Goal: Task Accomplishment & Management: Manage account settings

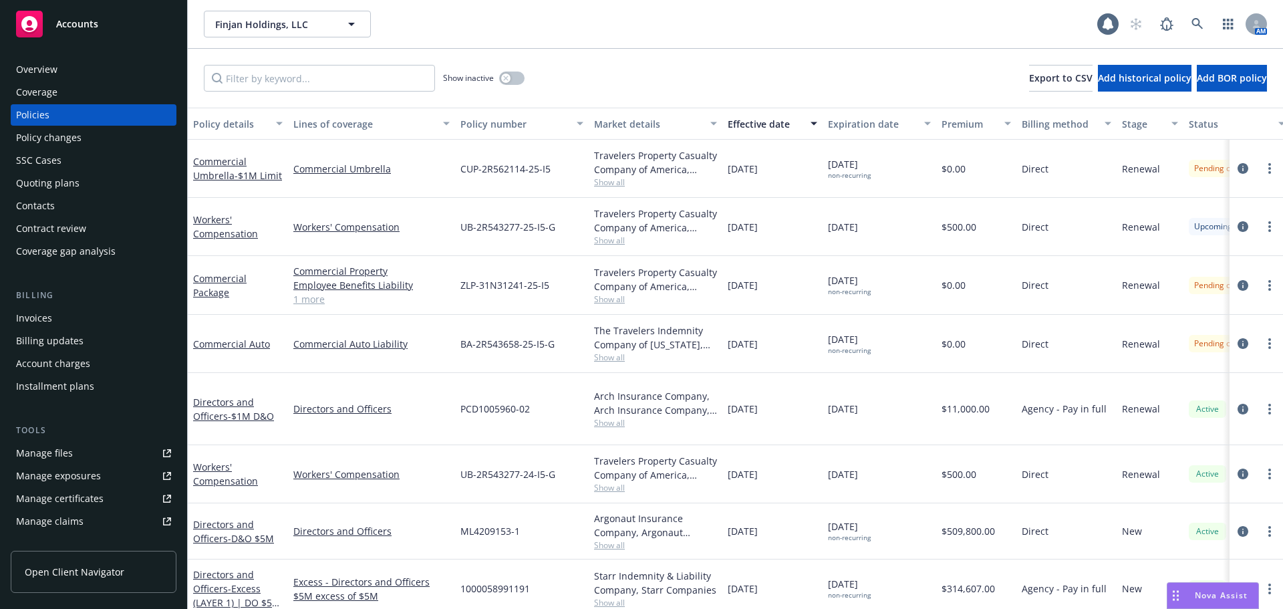
click at [274, 39] on div "Finjan Holdings, LLC Finjan Holdings, LLC 1 AM" at bounding box center [735, 24] width 1095 height 48
click at [271, 32] on div "Finjan Holdings, LLC" at bounding box center [287, 24] width 167 height 27
click at [603, 23] on div "Finjan Holdings, LLC Finjan Holdings, LLC Finjan Holdings, LLC Type Commercial" at bounding box center [651, 24] width 894 height 27
click at [283, 20] on span "Finjan Holdings, LLC" at bounding box center [273, 24] width 116 height 14
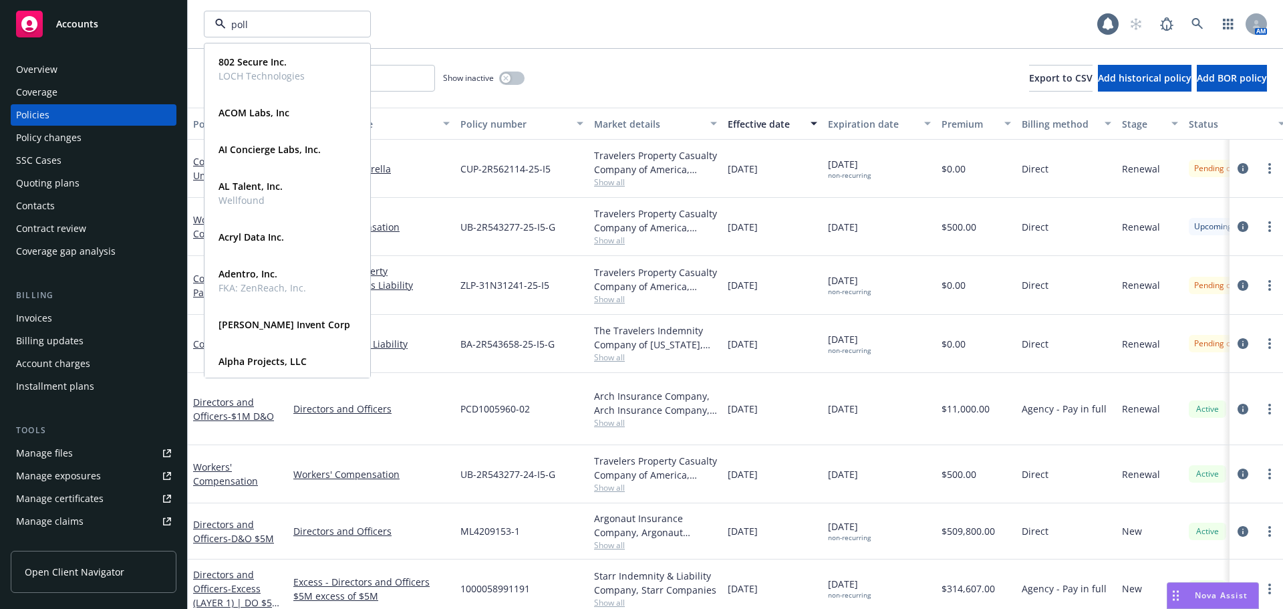
type input "poll e"
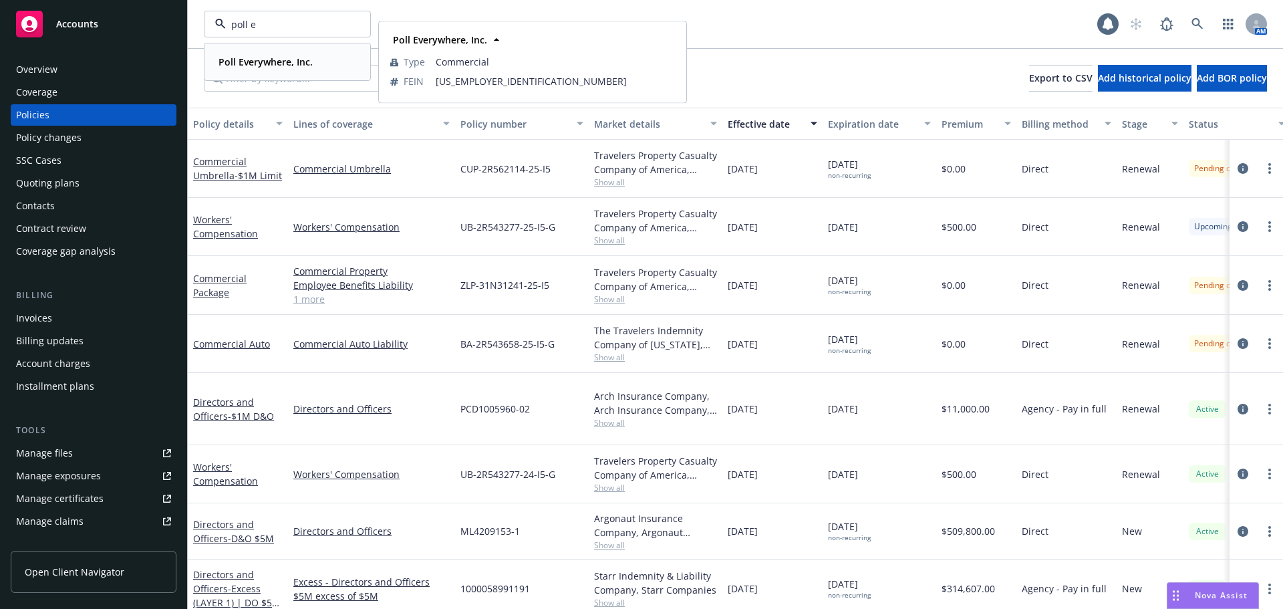
click at [262, 60] on strong "Poll Everywhere, Inc." at bounding box center [266, 61] width 94 height 13
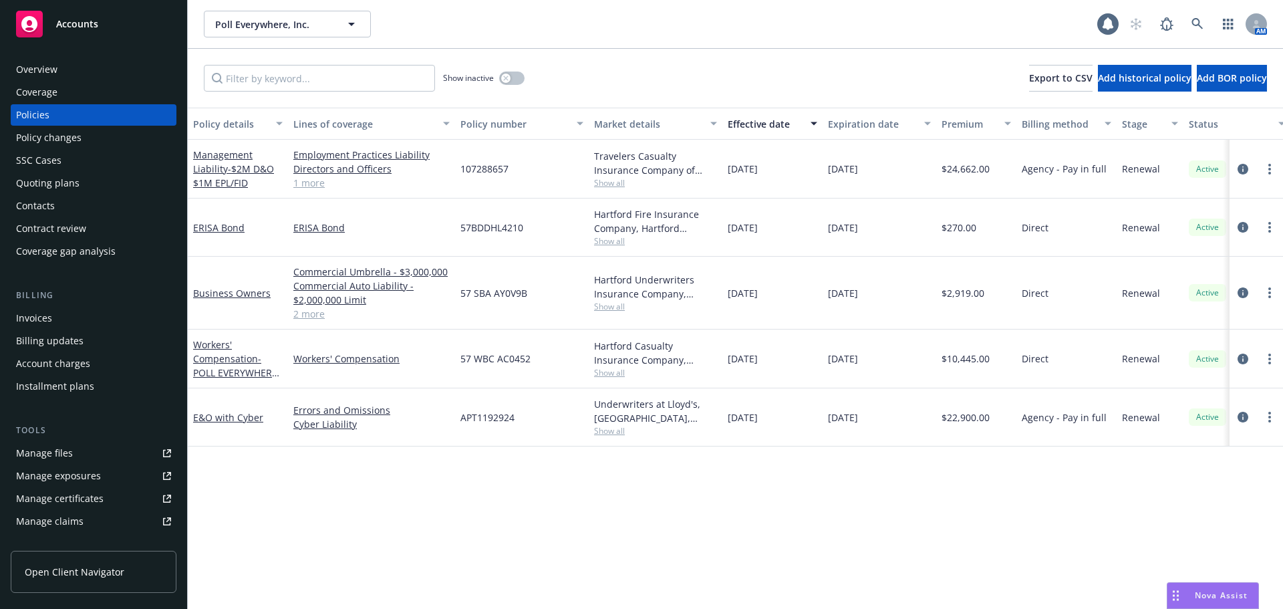
click at [781, 128] on div "Effective date" at bounding box center [765, 124] width 75 height 14
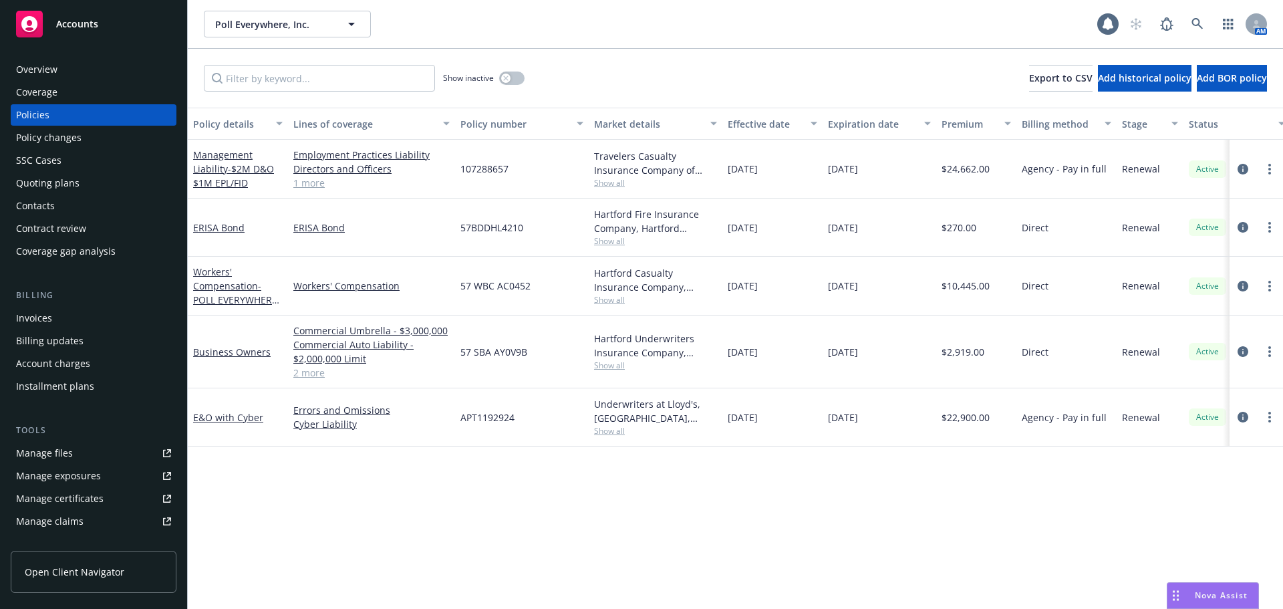
click at [781, 128] on div "Effective date" at bounding box center [765, 124] width 75 height 14
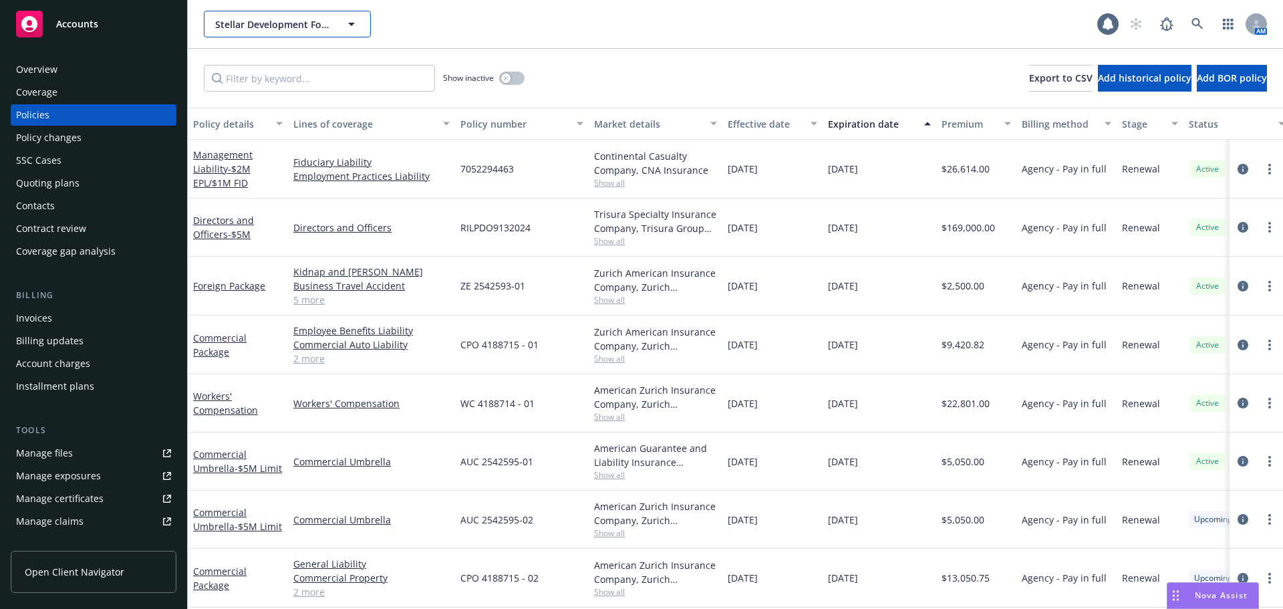
click at [273, 17] on span "Stellar Development Foundation" at bounding box center [273, 24] width 116 height 14
type input "xbow"
click at [1202, 19] on icon at bounding box center [1198, 24] width 12 height 12
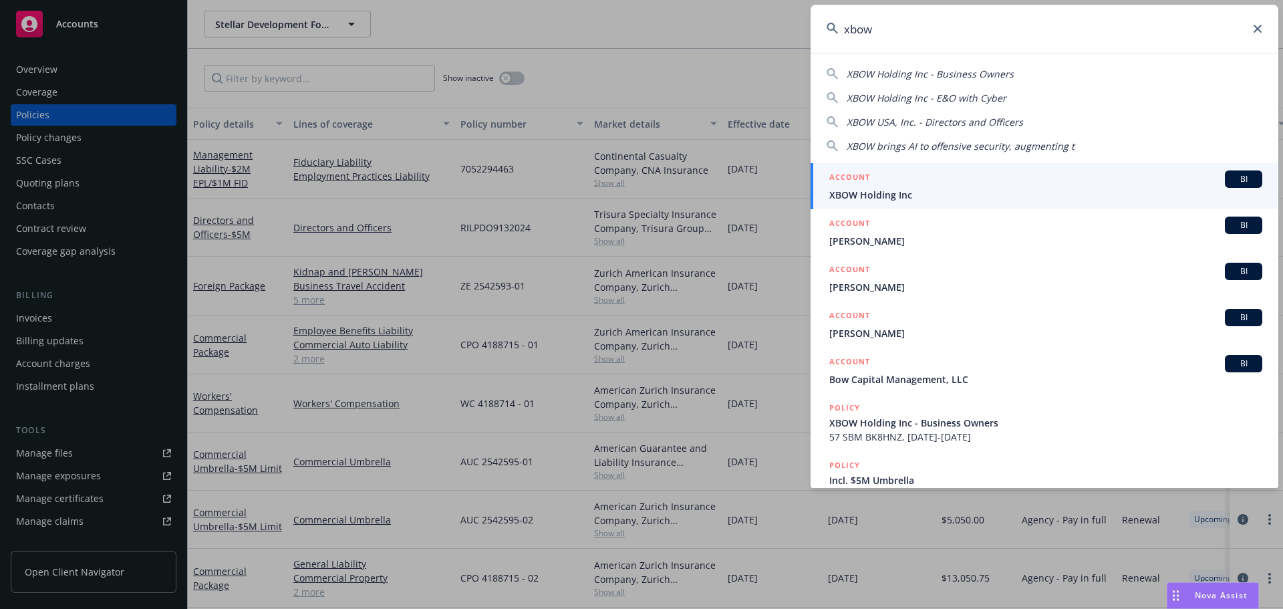
type input "xbow"
click at [1232, 179] on span "BI" at bounding box center [1243, 179] width 27 height 12
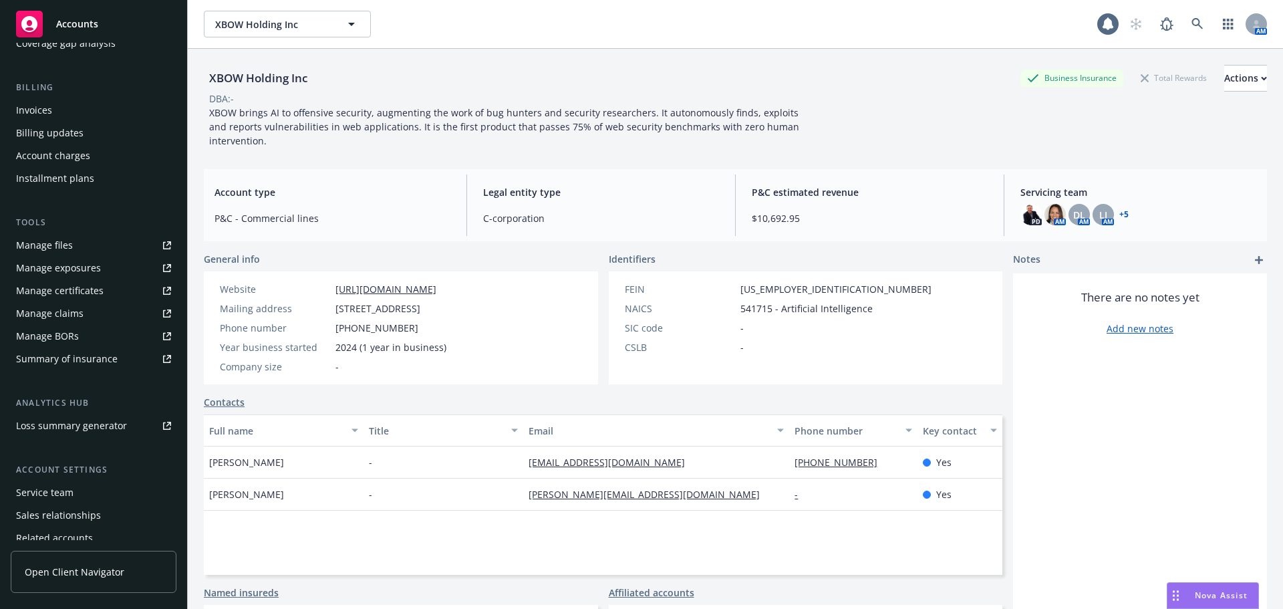
scroll to position [262, 0]
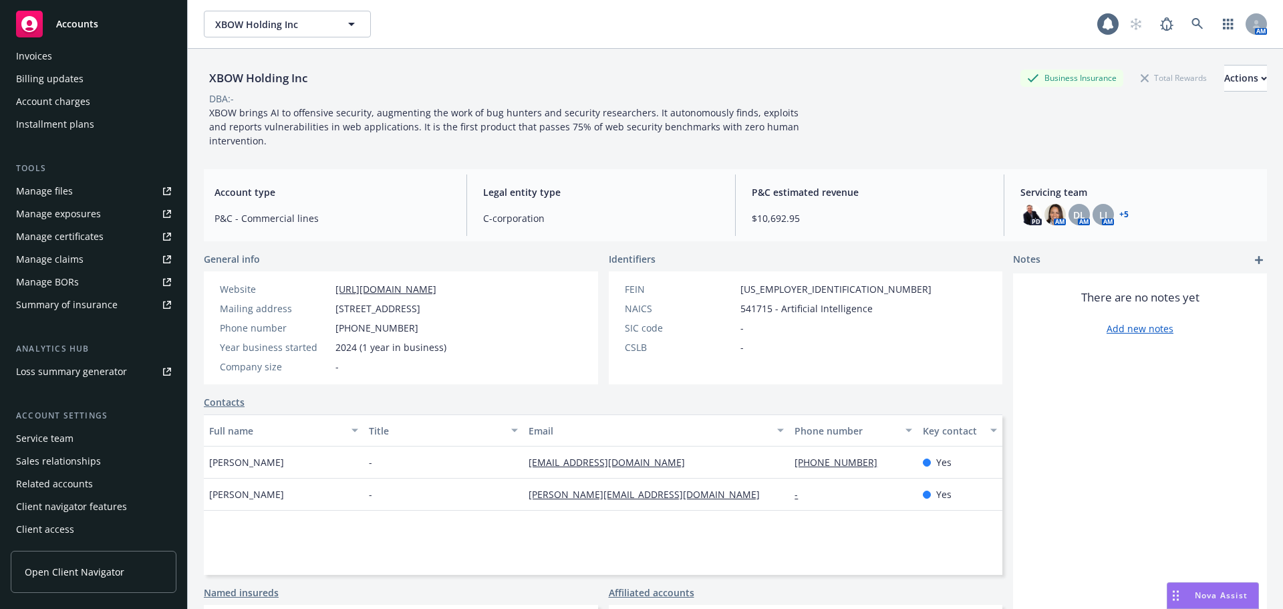
click at [82, 437] on div "Service team" at bounding box center [93, 438] width 155 height 21
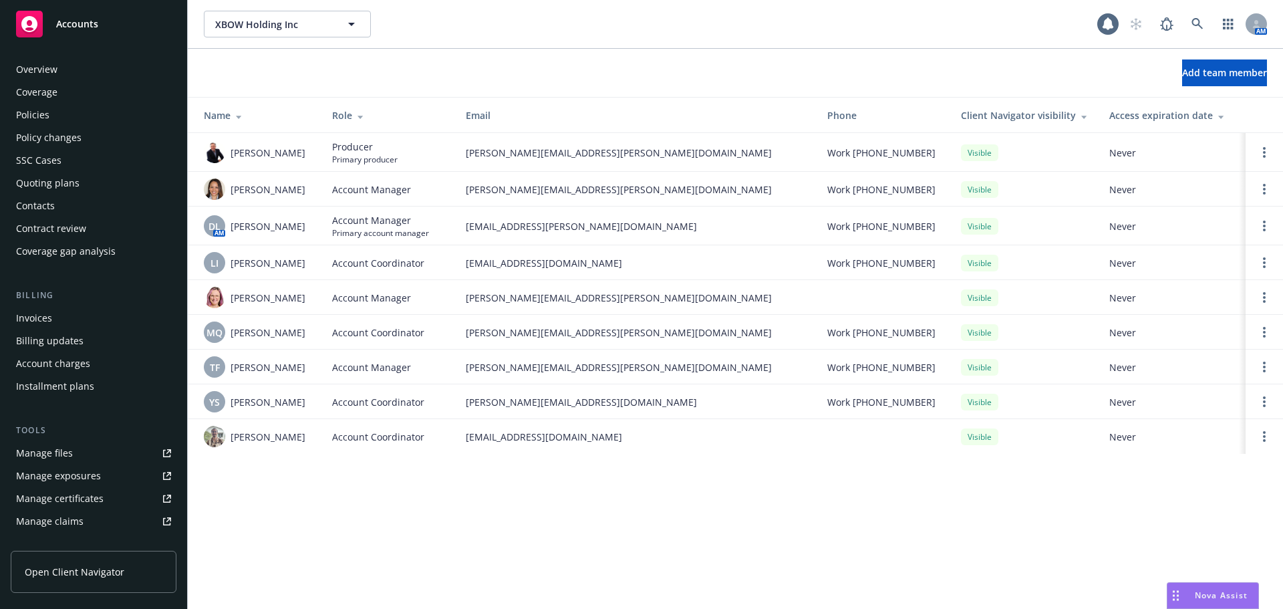
scroll to position [262, 0]
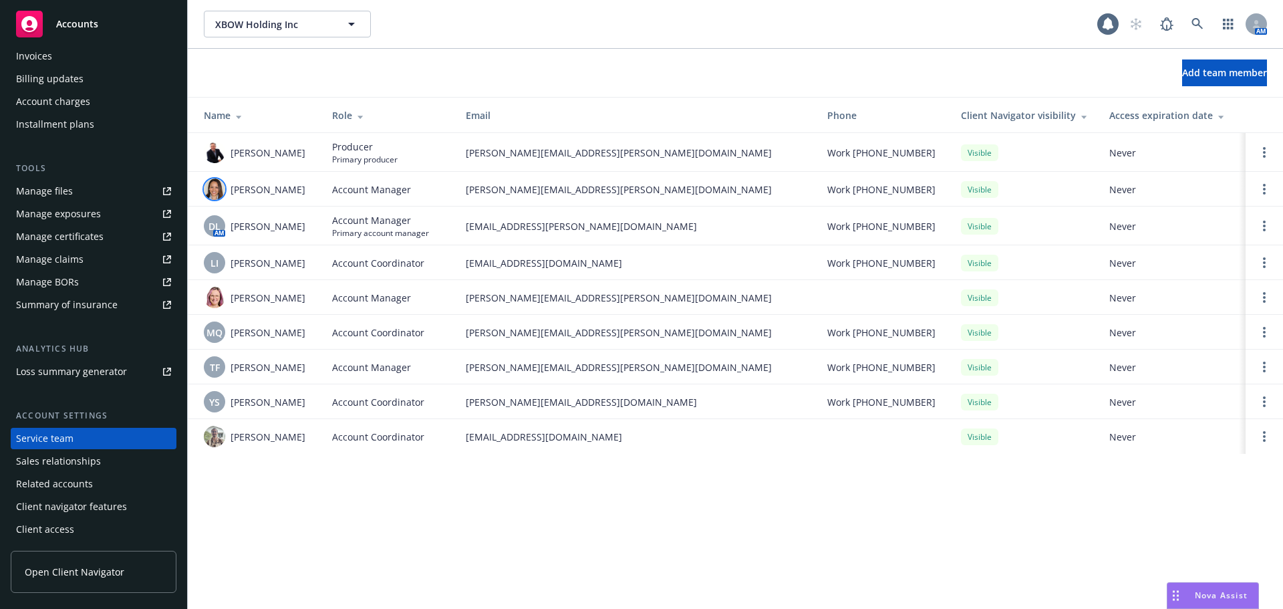
click at [215, 189] on img at bounding box center [214, 188] width 21 height 21
click at [642, 190] on span "claudia.brito@newfront.com" at bounding box center [636, 189] width 340 height 14
click at [209, 229] on span "DL" at bounding box center [215, 226] width 12 height 14
click at [686, 279] on td "lea.ittenbach@newfront.com" at bounding box center [636, 262] width 362 height 35
click at [216, 297] on img at bounding box center [214, 297] width 21 height 21
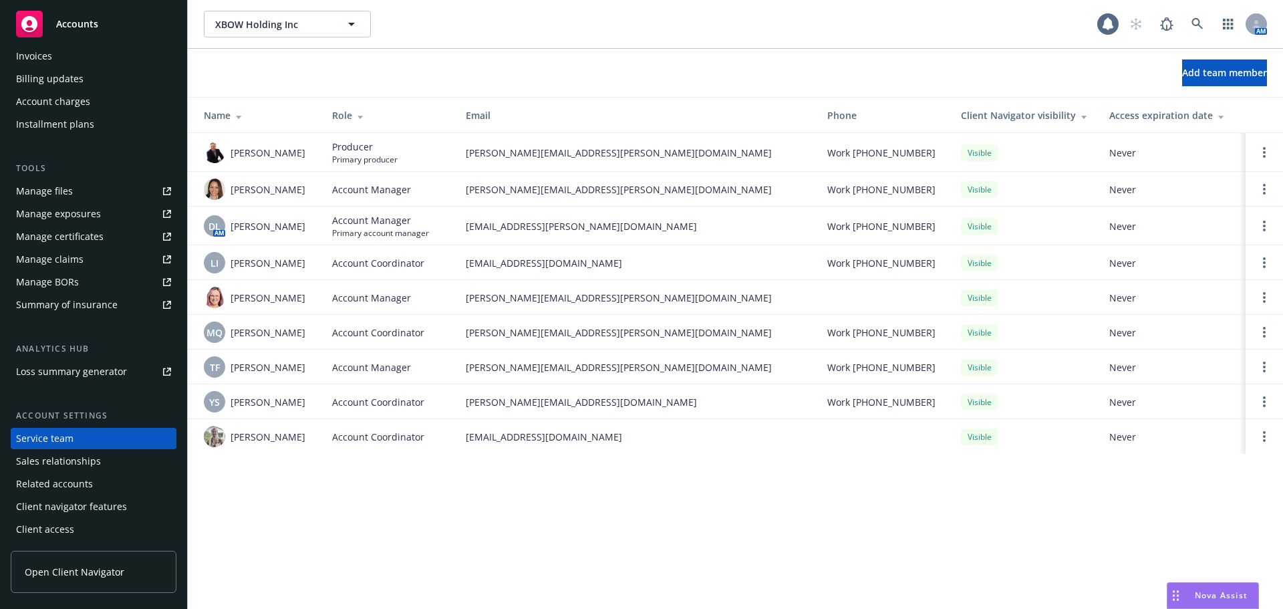
click at [369, 496] on div "XBOW Holding Inc XBOW Holding Inc 1 AM Add team member Name Role Email Phone Cl…" at bounding box center [735, 304] width 1095 height 609
click at [80, 59] on div "Invoices" at bounding box center [93, 55] width 155 height 21
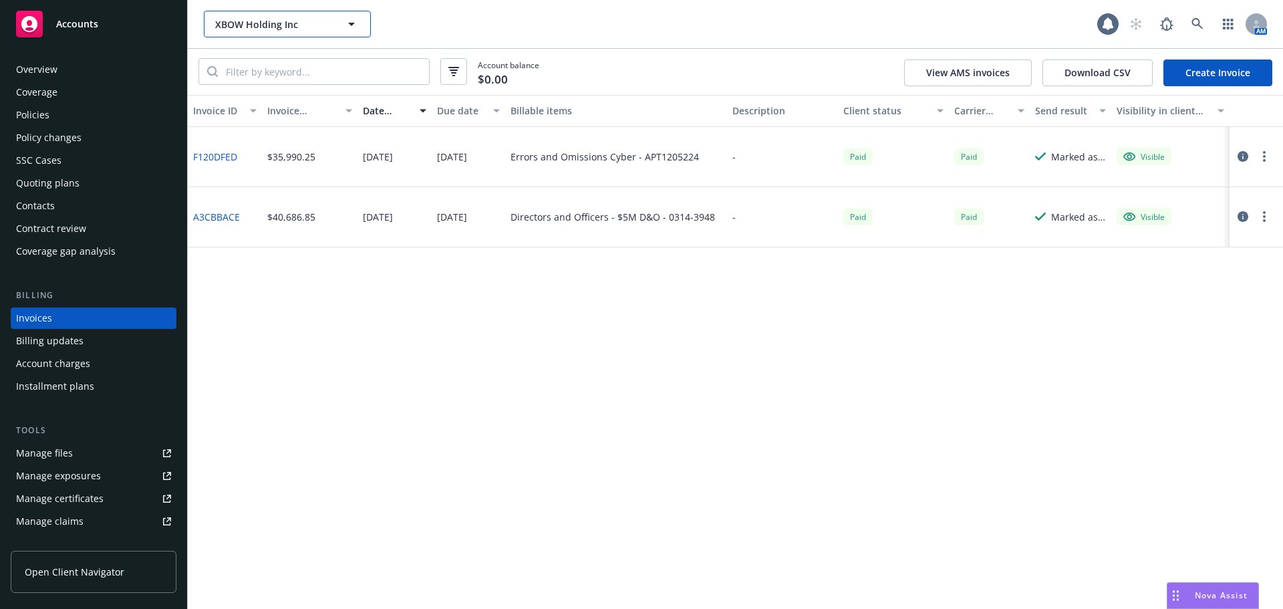
click at [269, 25] on span "XBOW Holding Inc" at bounding box center [273, 24] width 116 height 14
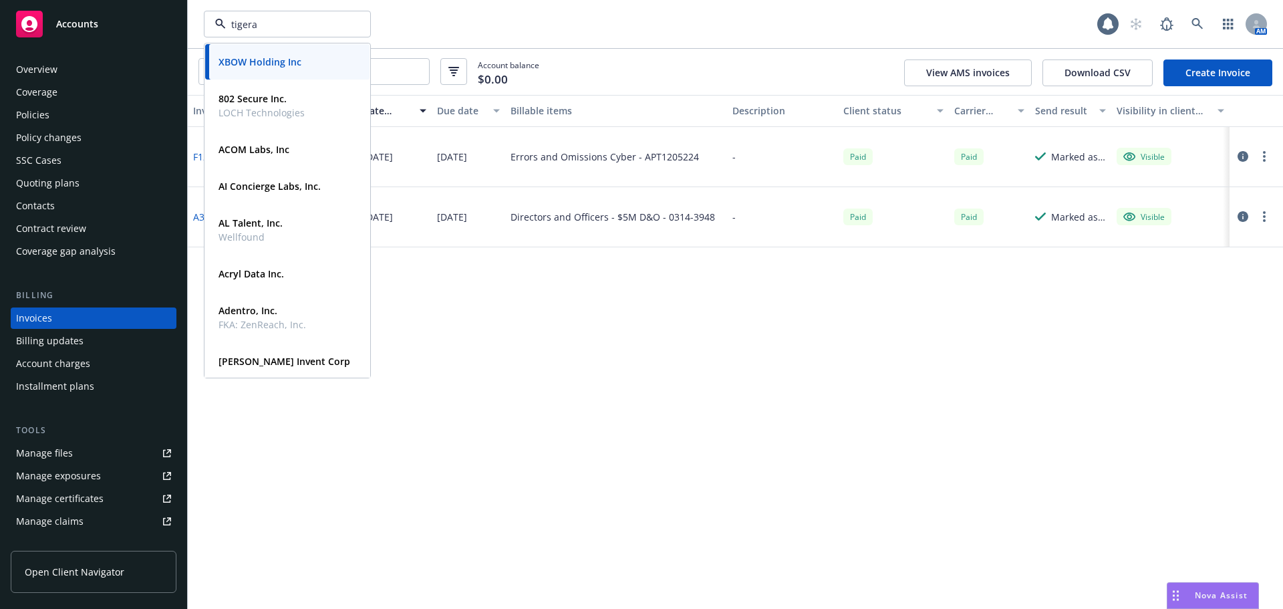
type input "tigera"
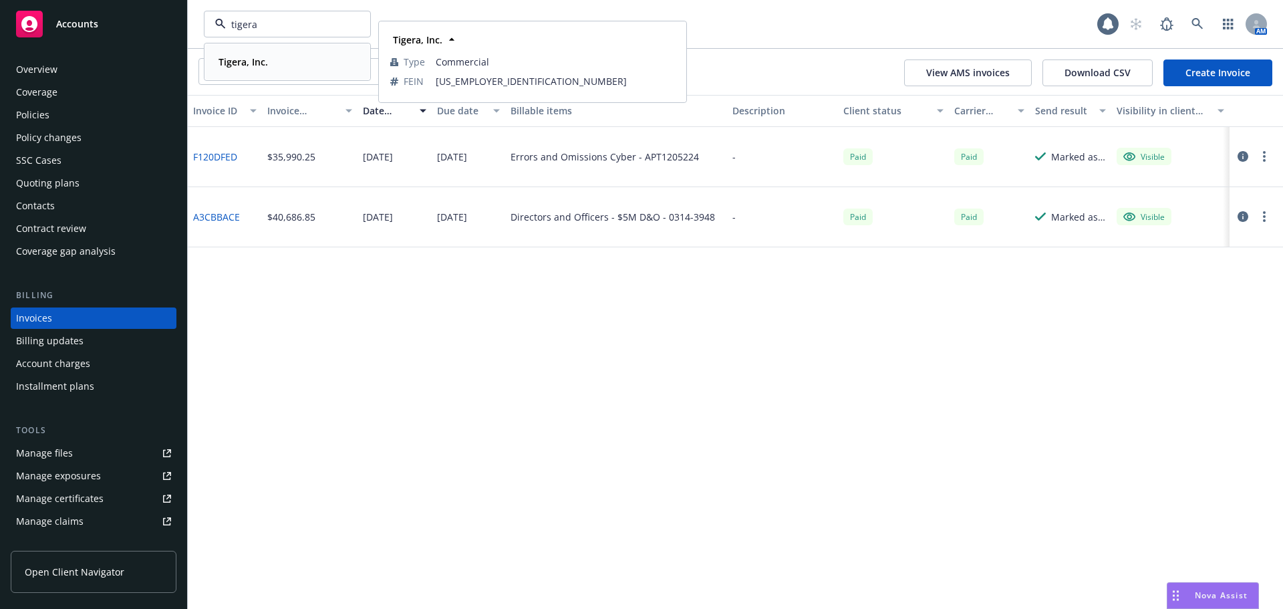
click at [247, 65] on strong "Tigera, Inc." at bounding box center [243, 61] width 49 height 13
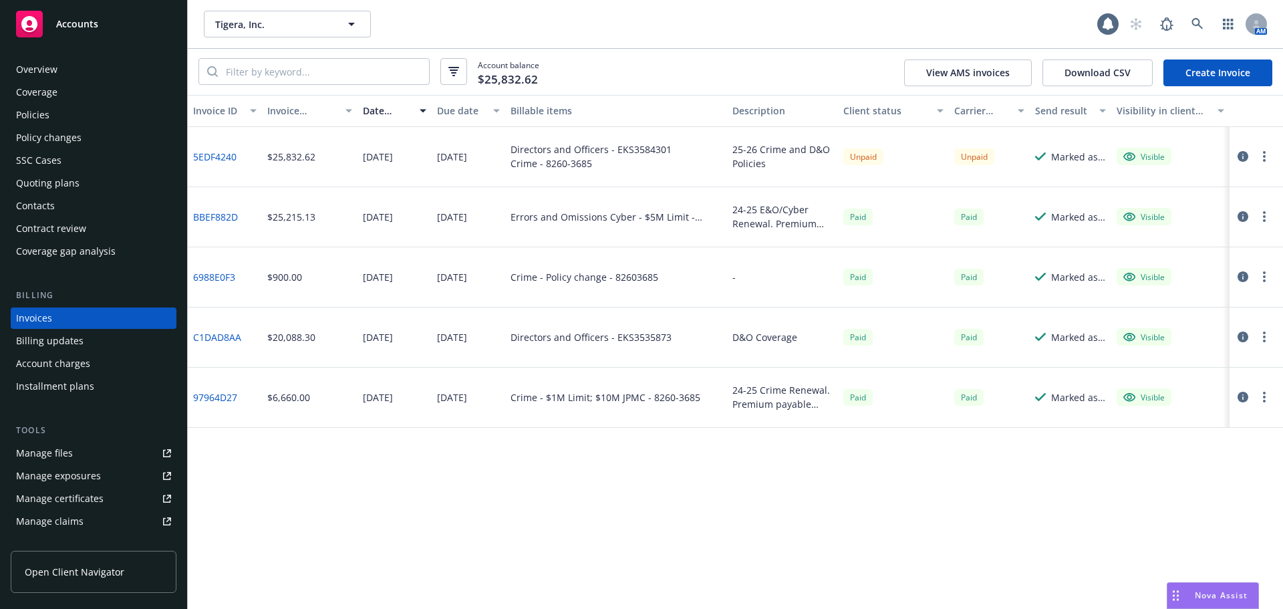
click at [88, 122] on div "Policies" at bounding box center [93, 114] width 155 height 21
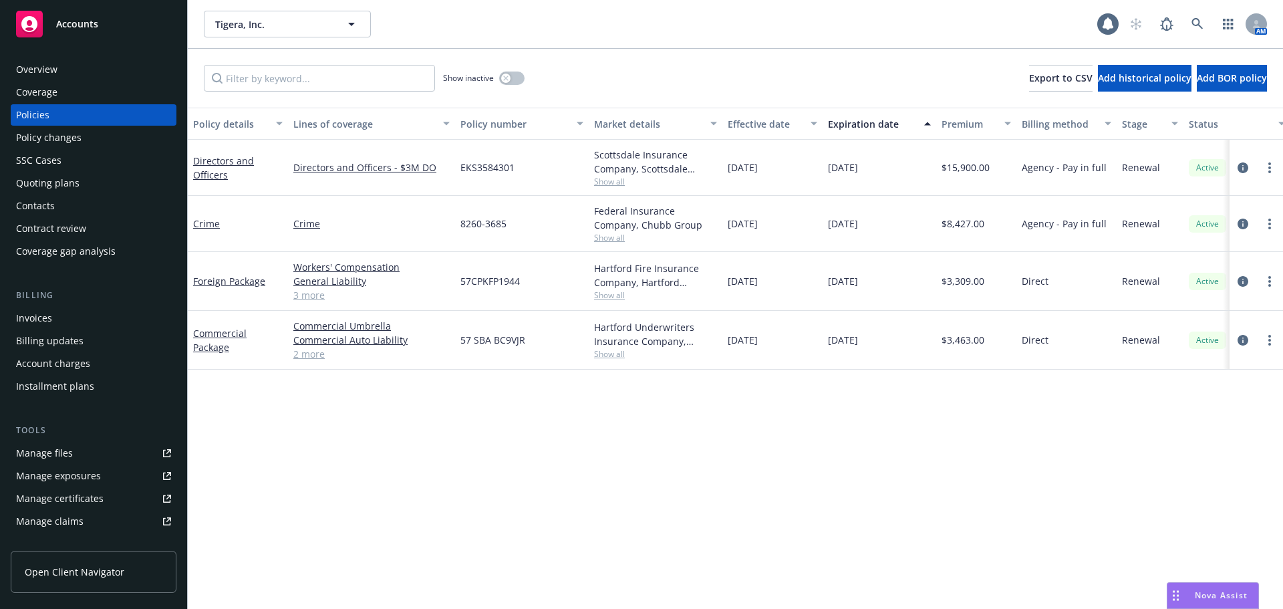
click at [55, 64] on div "Overview" at bounding box center [36, 69] width 41 height 21
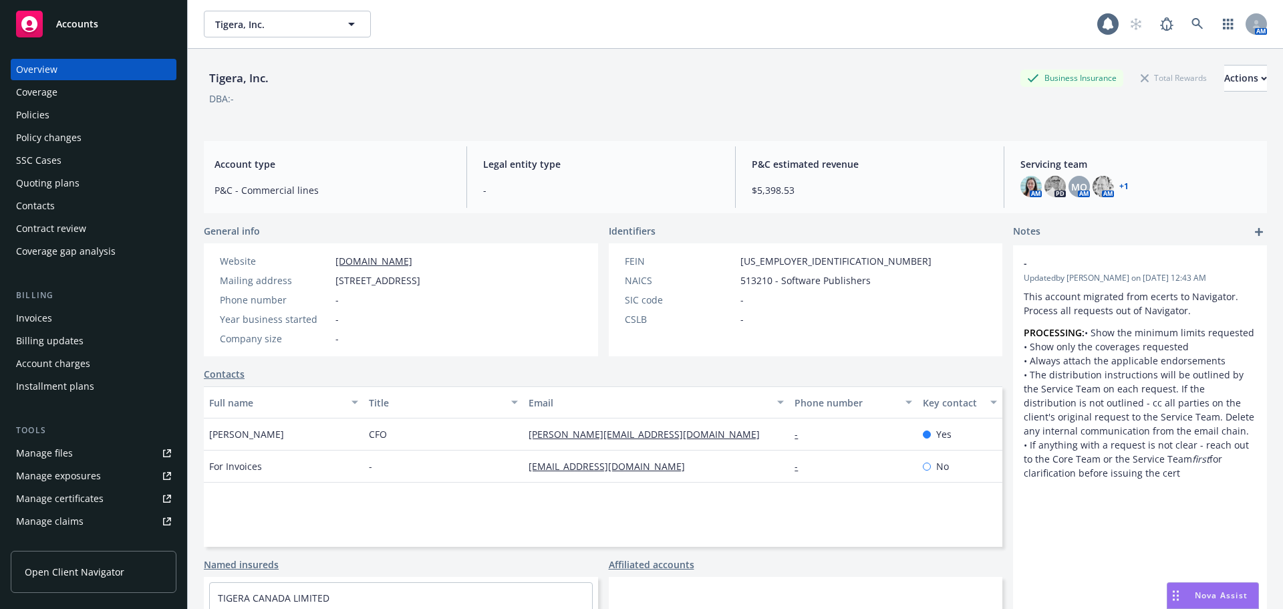
click at [42, 112] on div "Policies" at bounding box center [32, 114] width 33 height 21
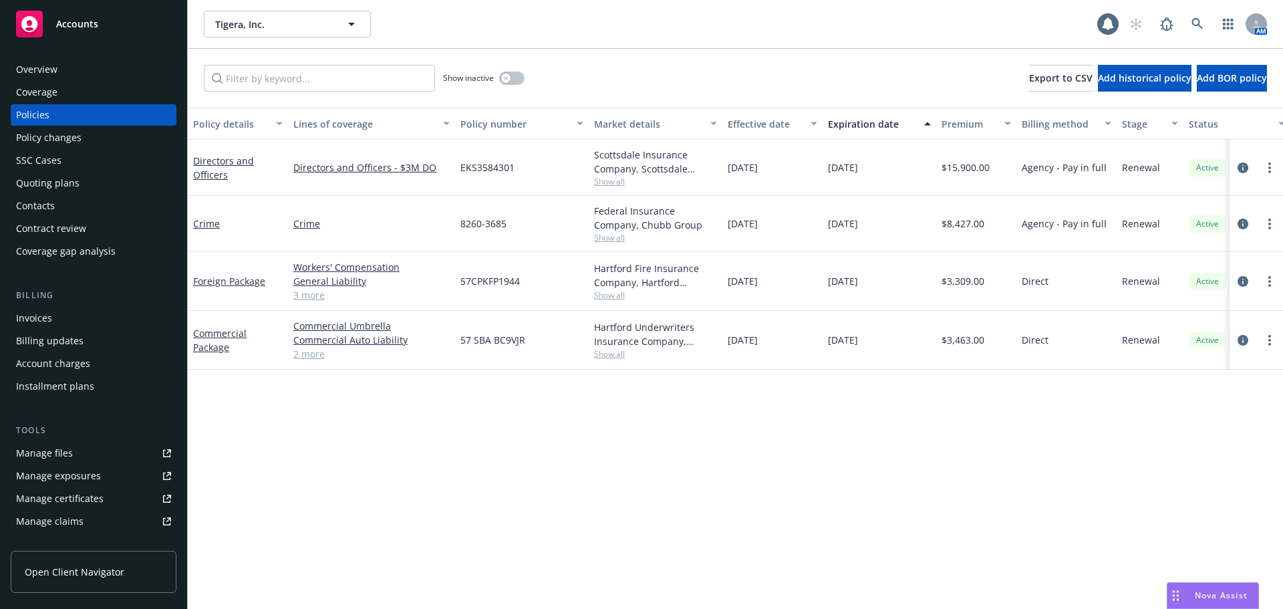
click at [215, 354] on div "Commercial Package" at bounding box center [238, 340] width 90 height 28
click at [222, 348] on link "Commercial Package" at bounding box center [219, 340] width 53 height 27
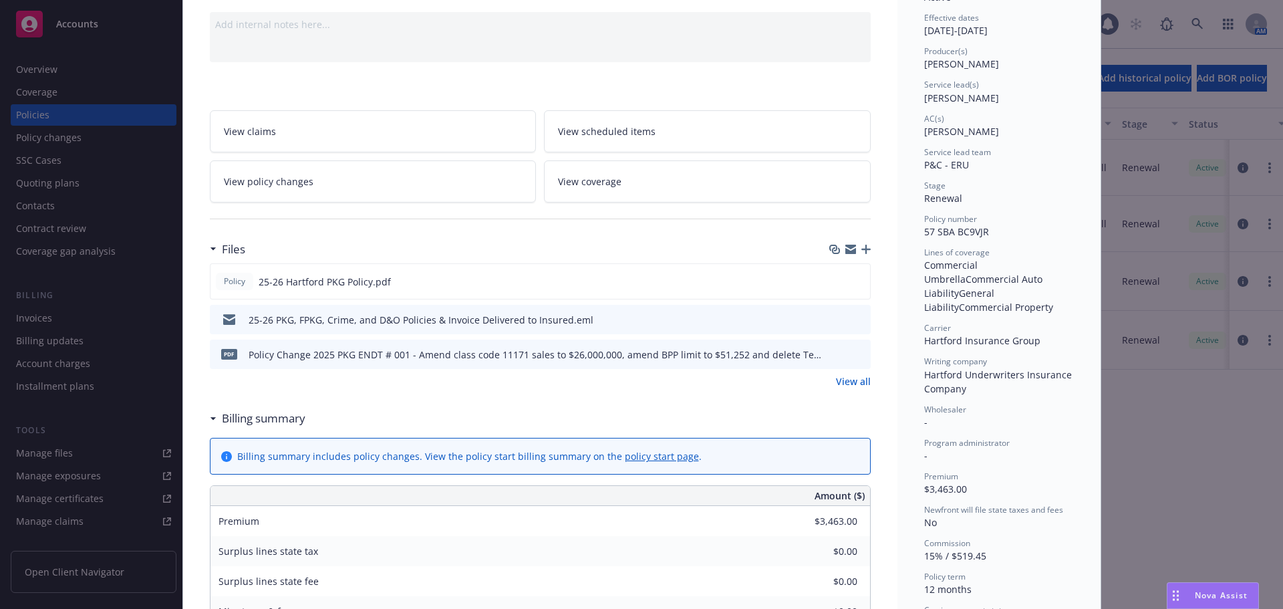
scroll to position [134, 0]
click at [852, 350] on icon "preview file" at bounding box center [858, 350] width 12 height 9
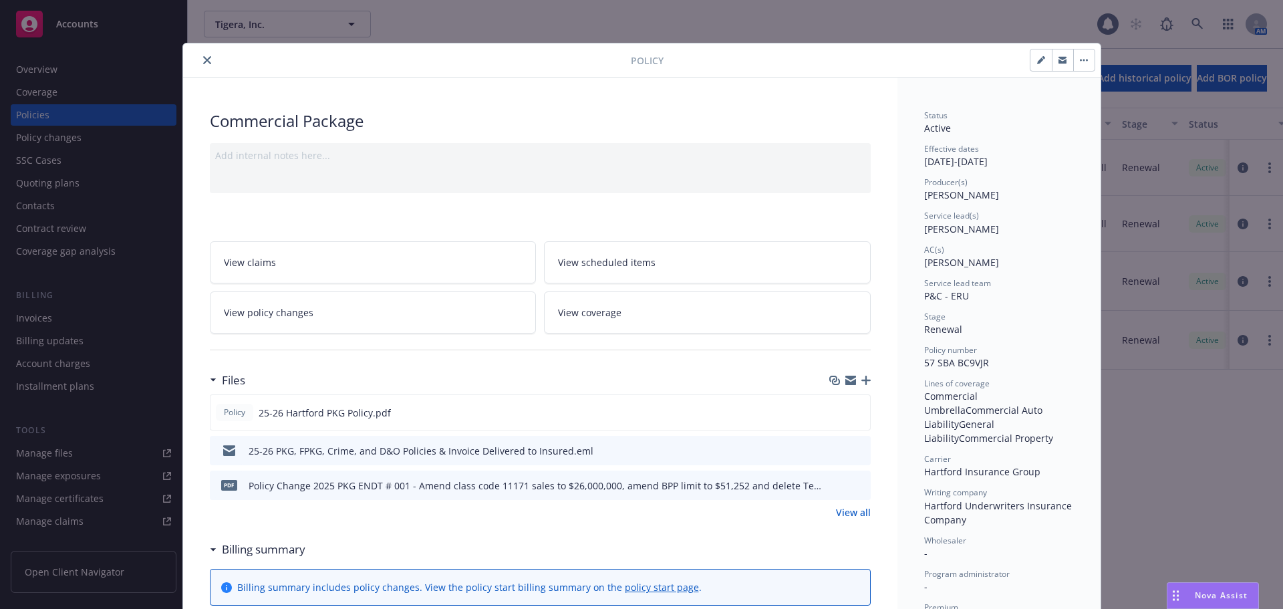
click at [203, 59] on icon "close" at bounding box center [207, 60] width 8 height 8
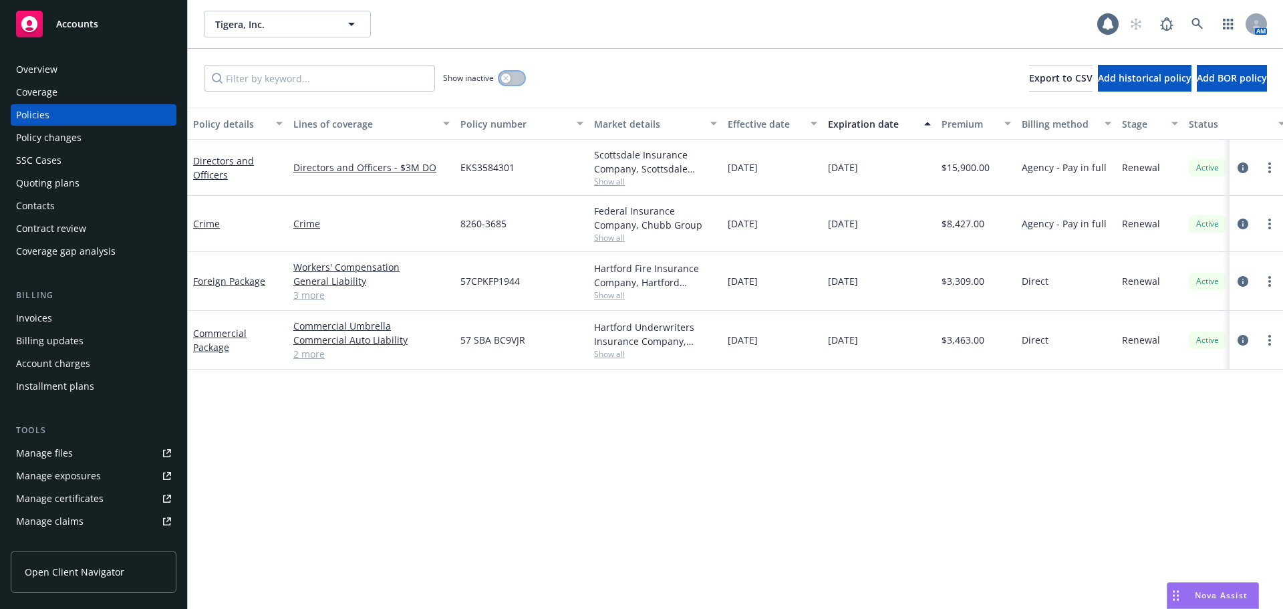
click at [519, 78] on button "button" at bounding box center [511, 78] width 25 height 13
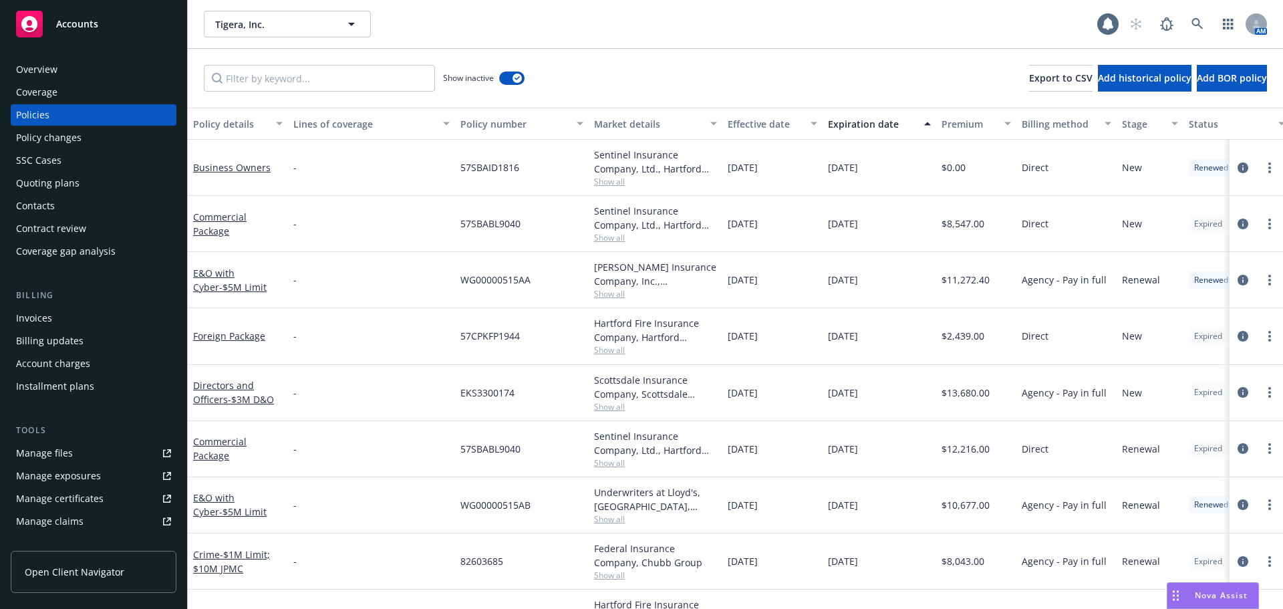
click at [745, 130] on div "Effective date" at bounding box center [765, 124] width 75 height 14
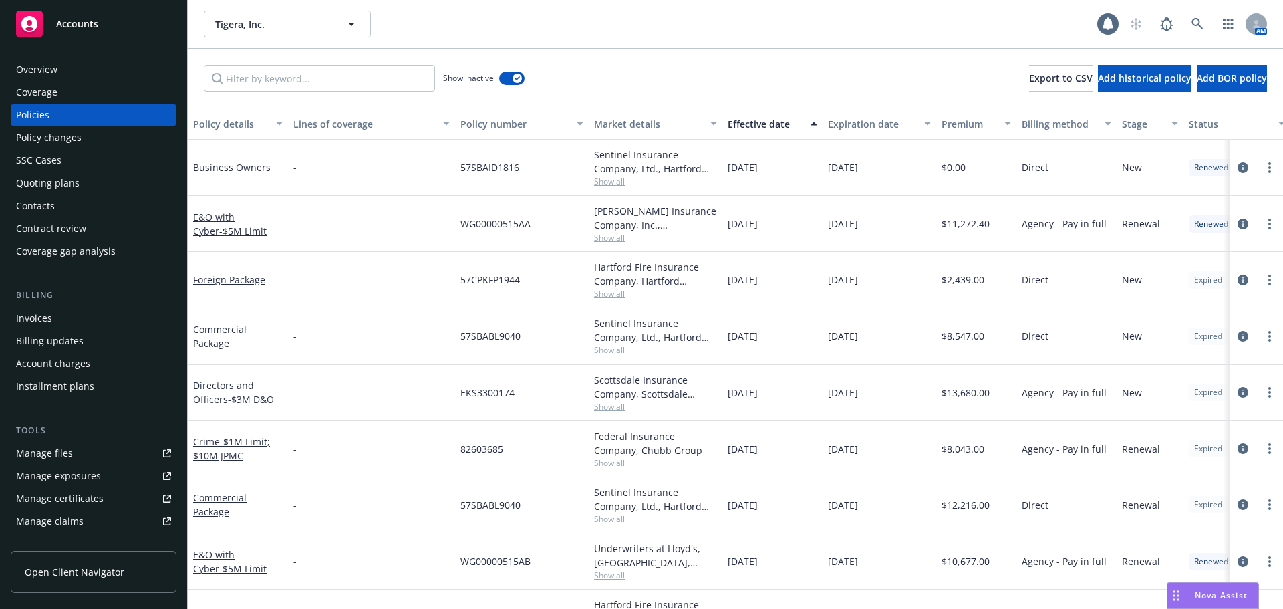
click at [742, 126] on div "Effective date" at bounding box center [765, 124] width 75 height 14
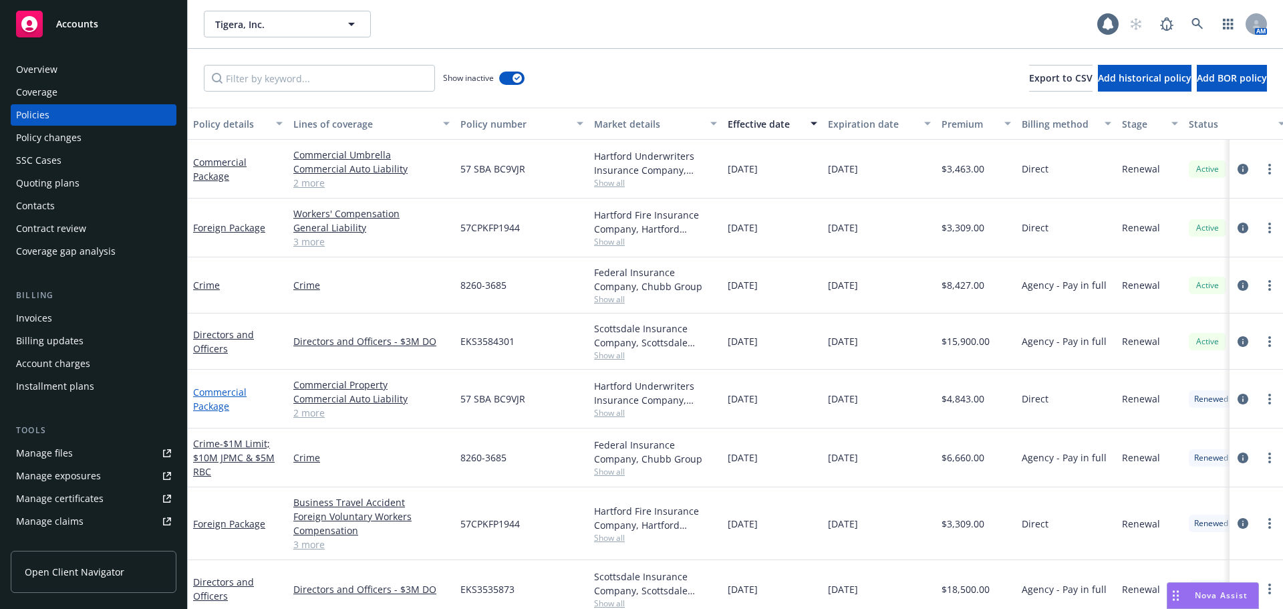
click at [212, 410] on link "Commercial Package" at bounding box center [219, 399] width 53 height 27
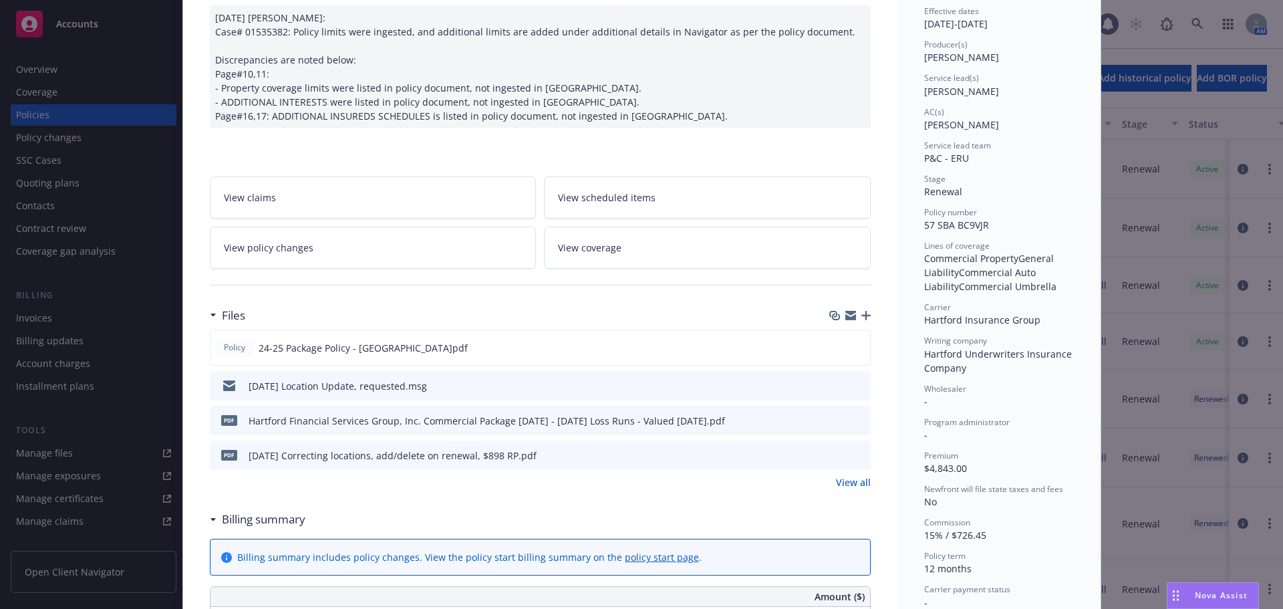
scroll to position [267, 0]
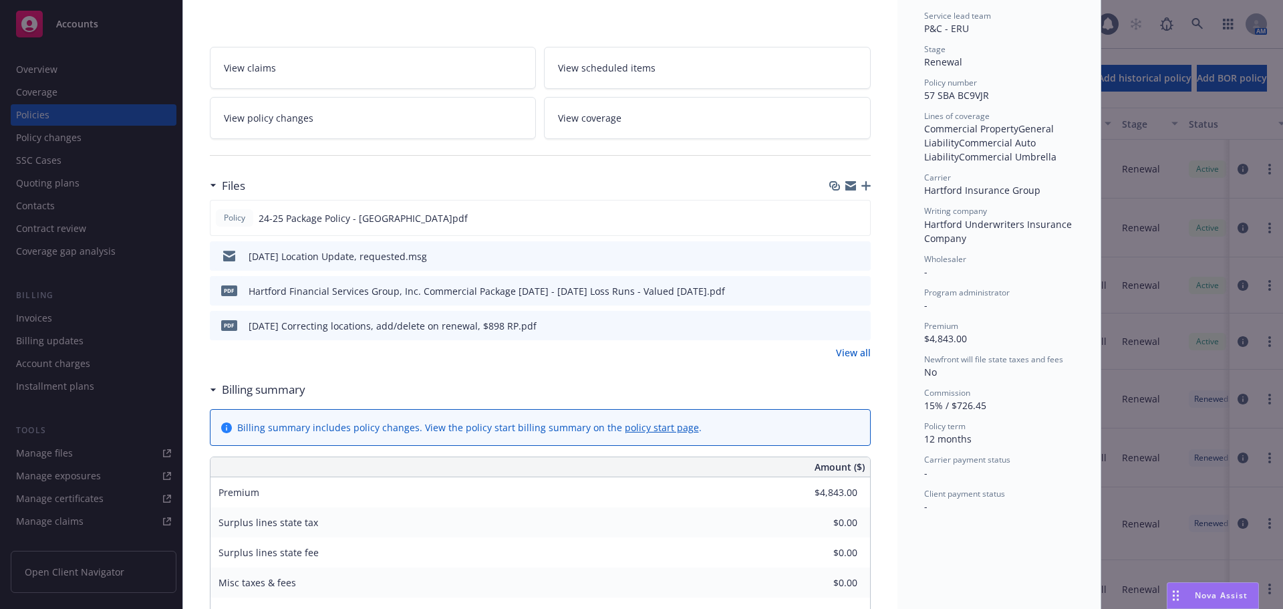
click at [856, 327] on icon "preview file" at bounding box center [858, 324] width 12 height 9
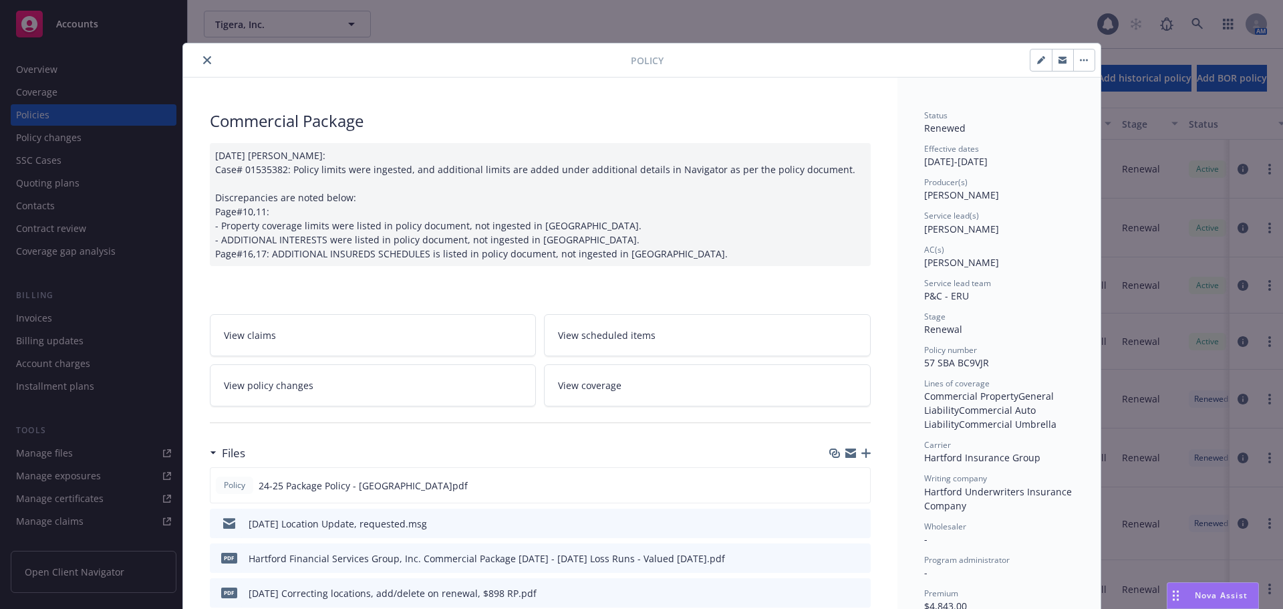
click at [204, 57] on icon "close" at bounding box center [207, 60] width 8 height 8
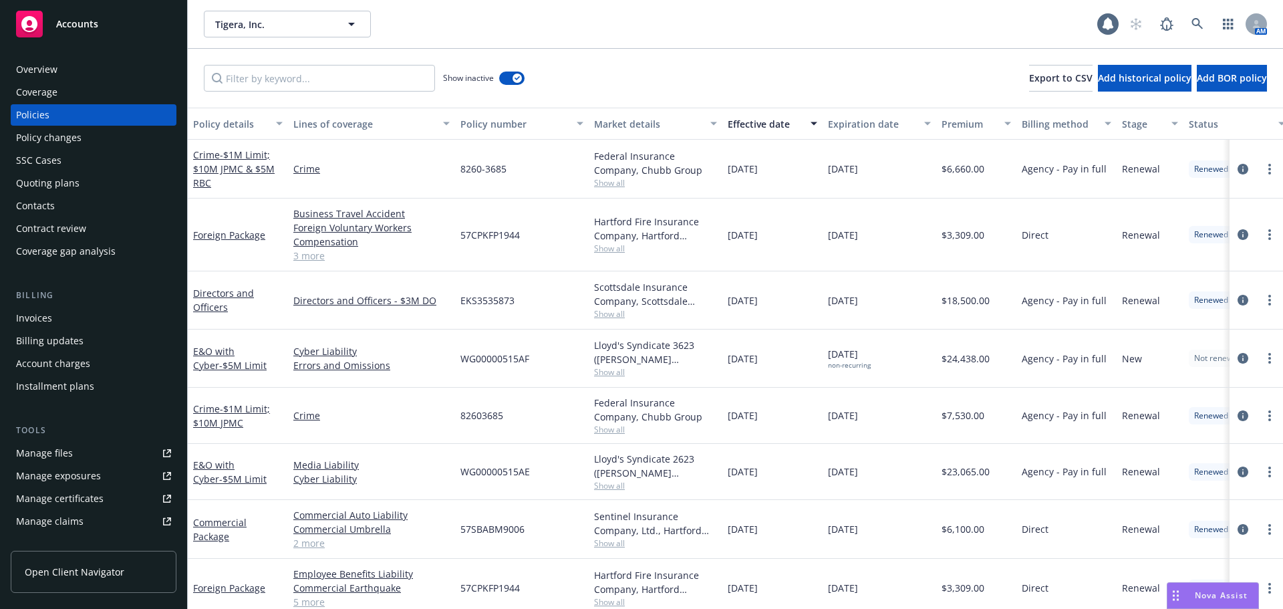
scroll to position [334, 0]
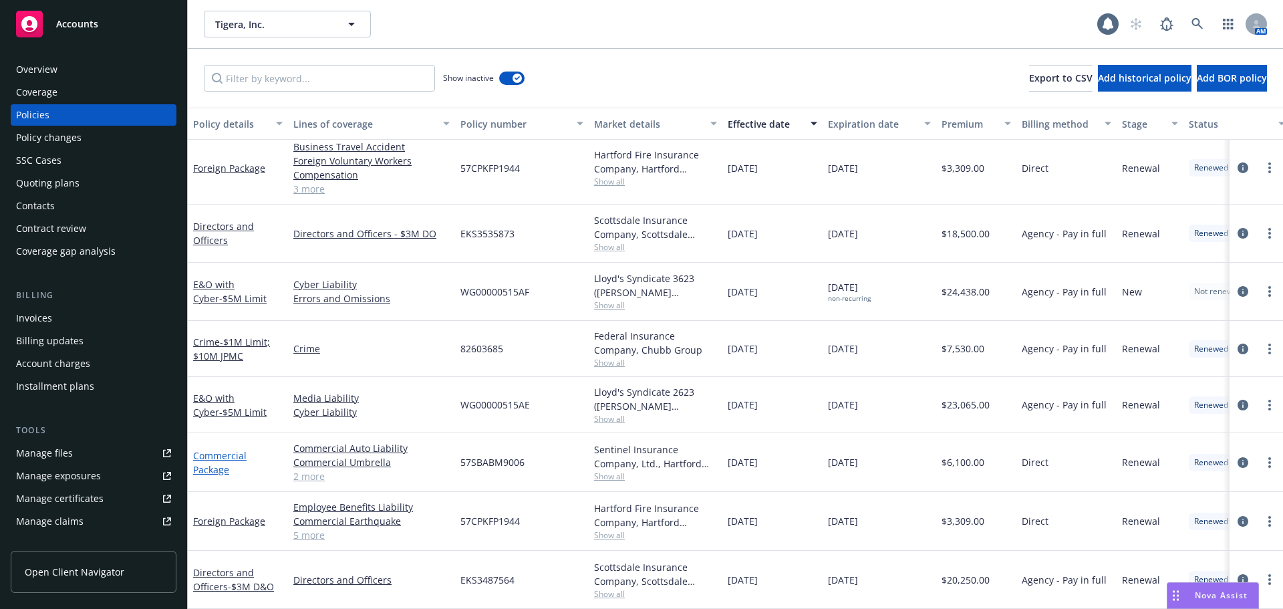
click at [205, 471] on link "Commercial Package" at bounding box center [219, 462] width 53 height 27
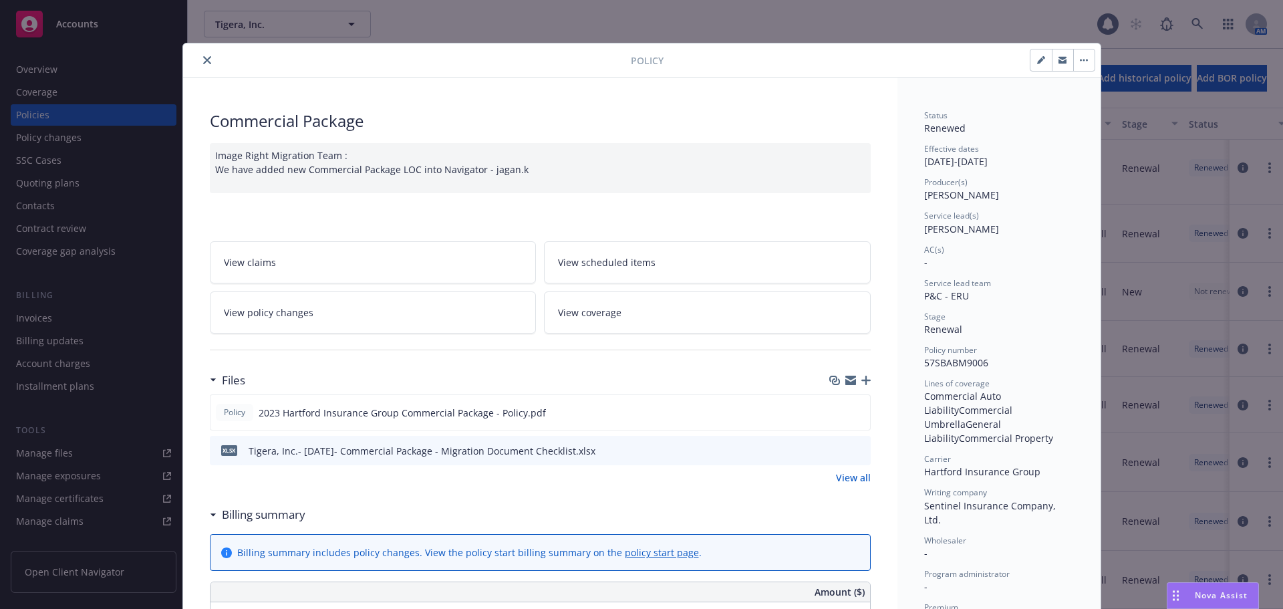
scroll to position [134, 0]
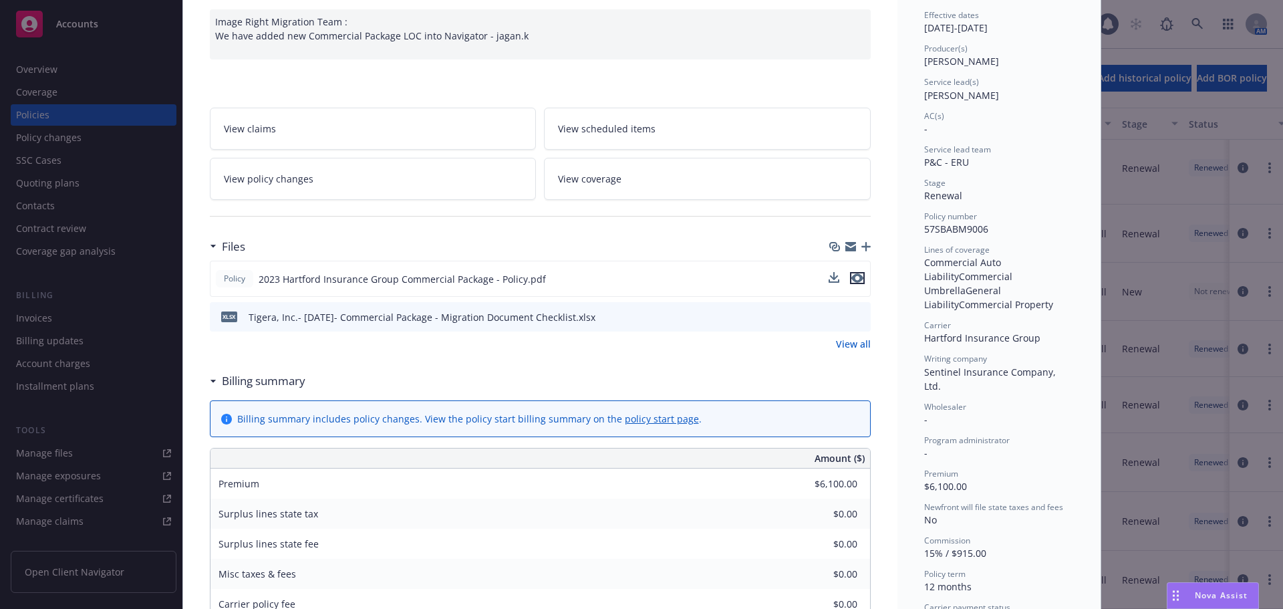
click at [854, 281] on icon "preview file" at bounding box center [857, 277] width 12 height 9
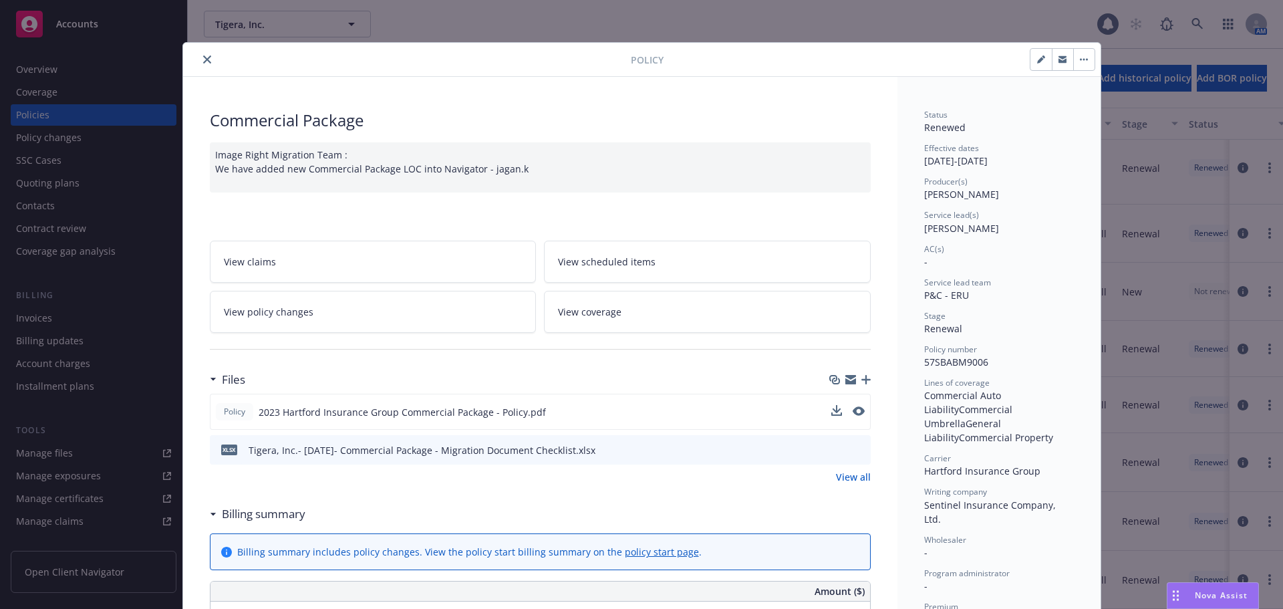
scroll to position [0, 0]
click at [203, 53] on button "close" at bounding box center [207, 60] width 16 height 16
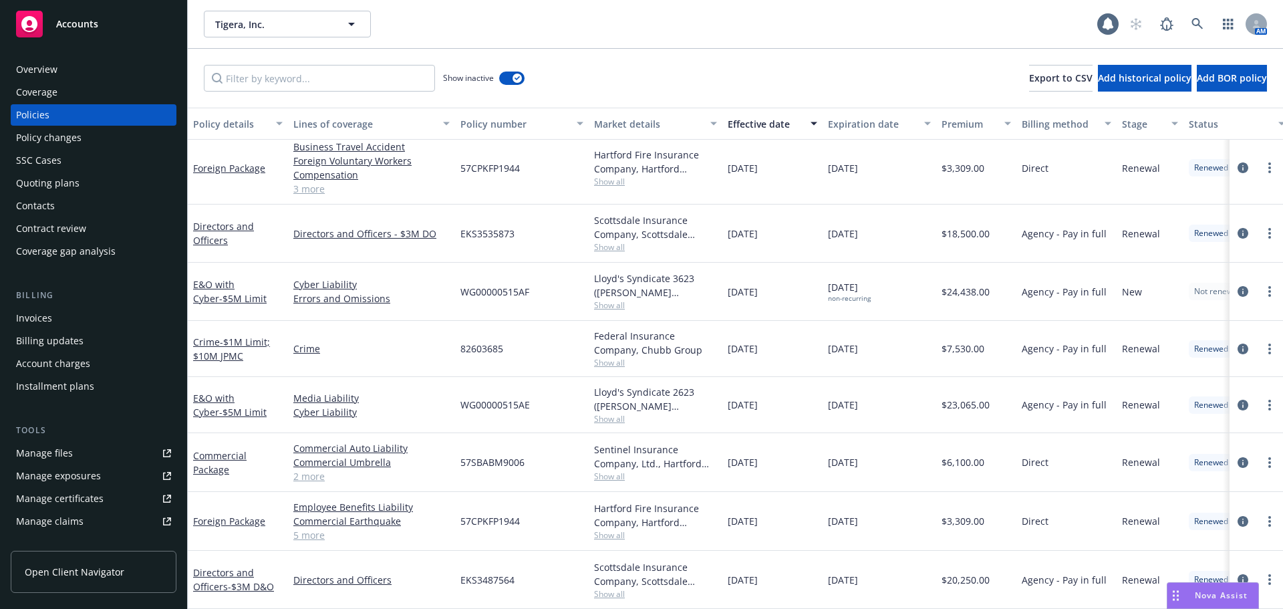
click at [76, 65] on div "Overview" at bounding box center [93, 69] width 155 height 21
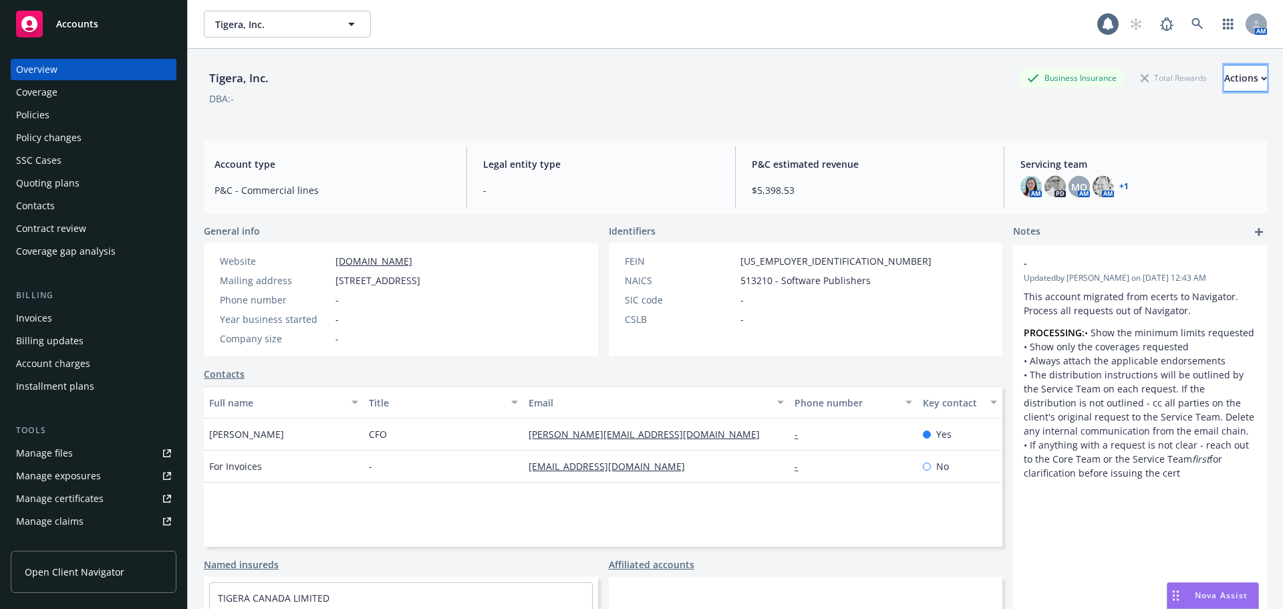
click at [1224, 82] on div "Actions" at bounding box center [1245, 77] width 43 height 25
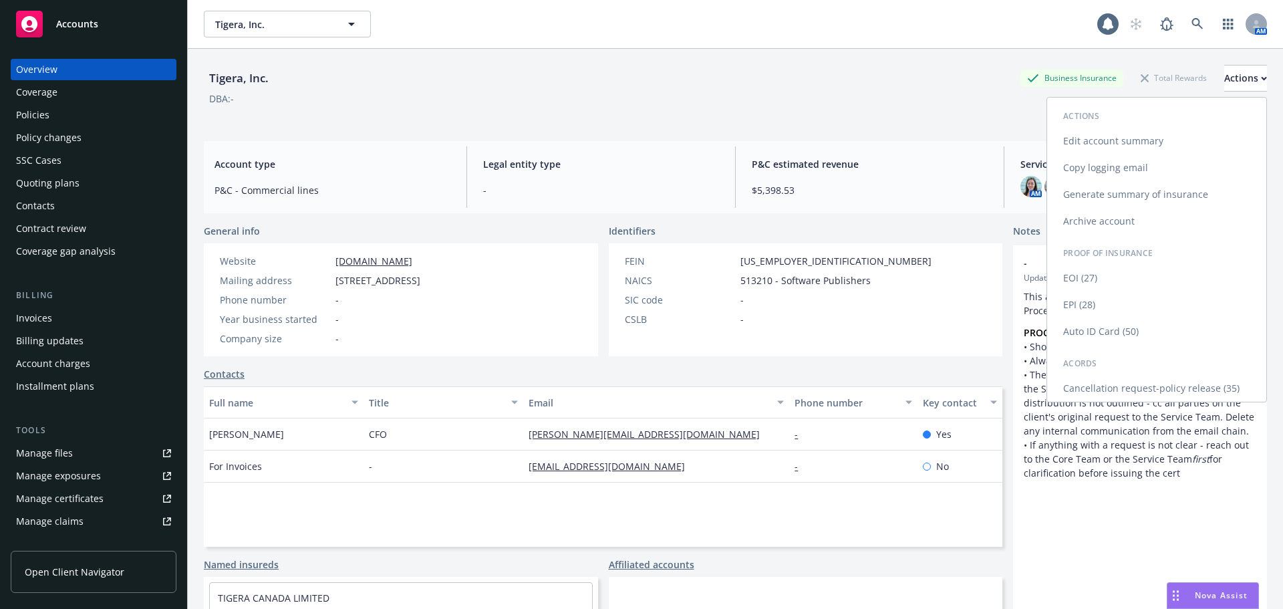
click at [1091, 139] on link "Edit account summary" at bounding box center [1156, 141] width 219 height 27
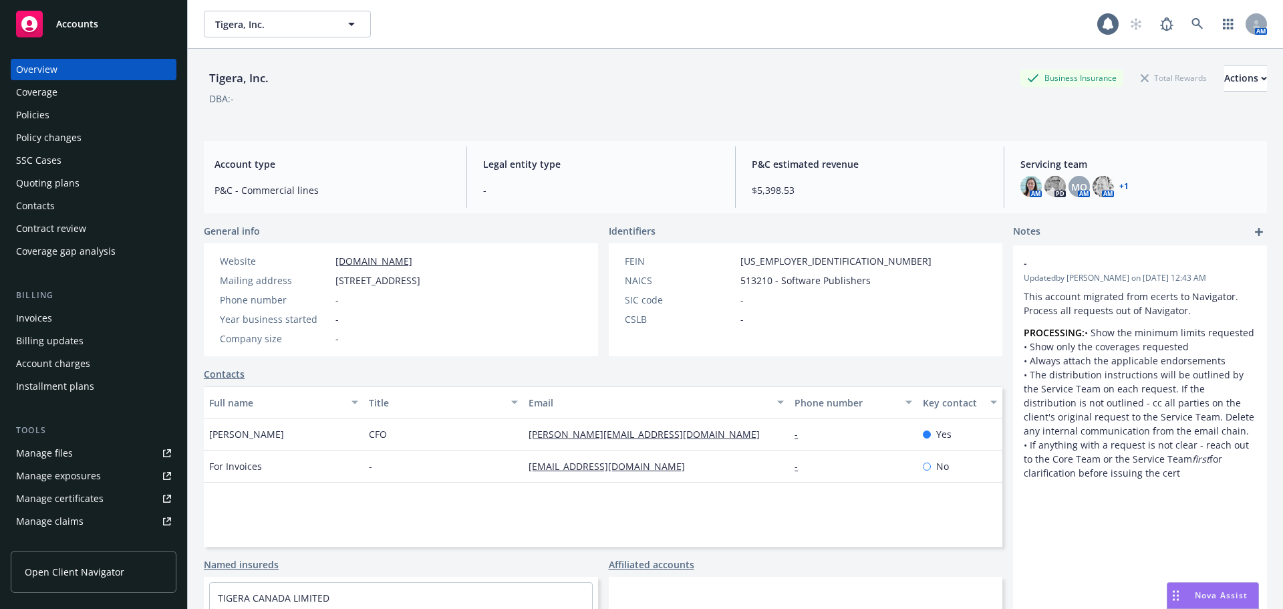
select select "US"
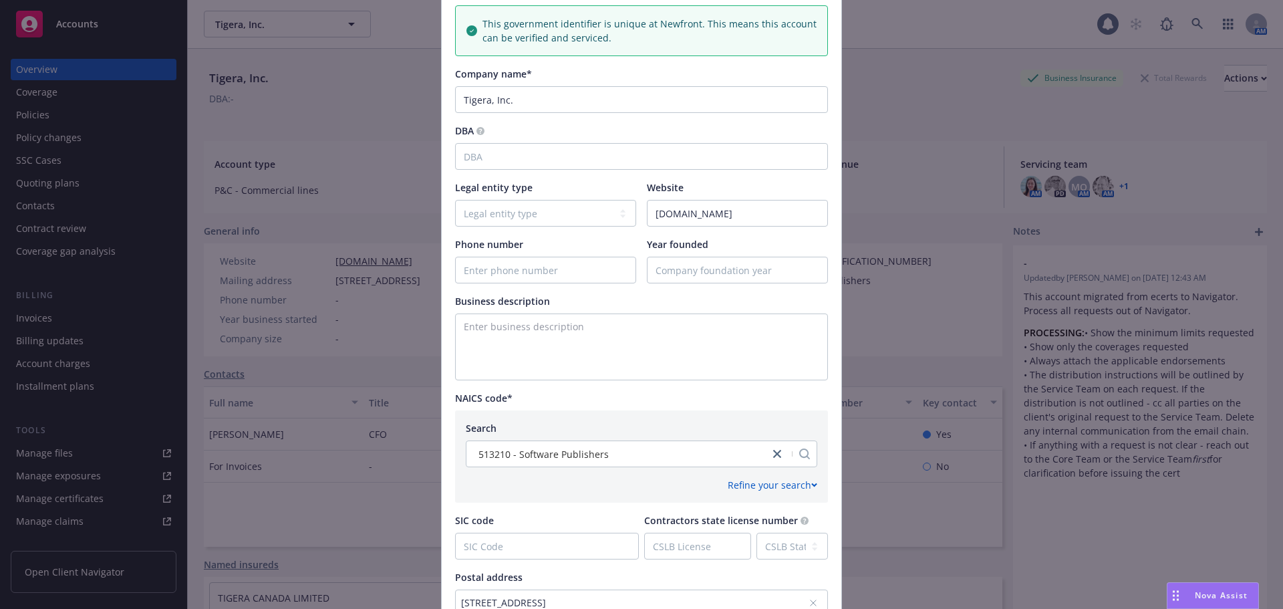
scroll to position [477, 0]
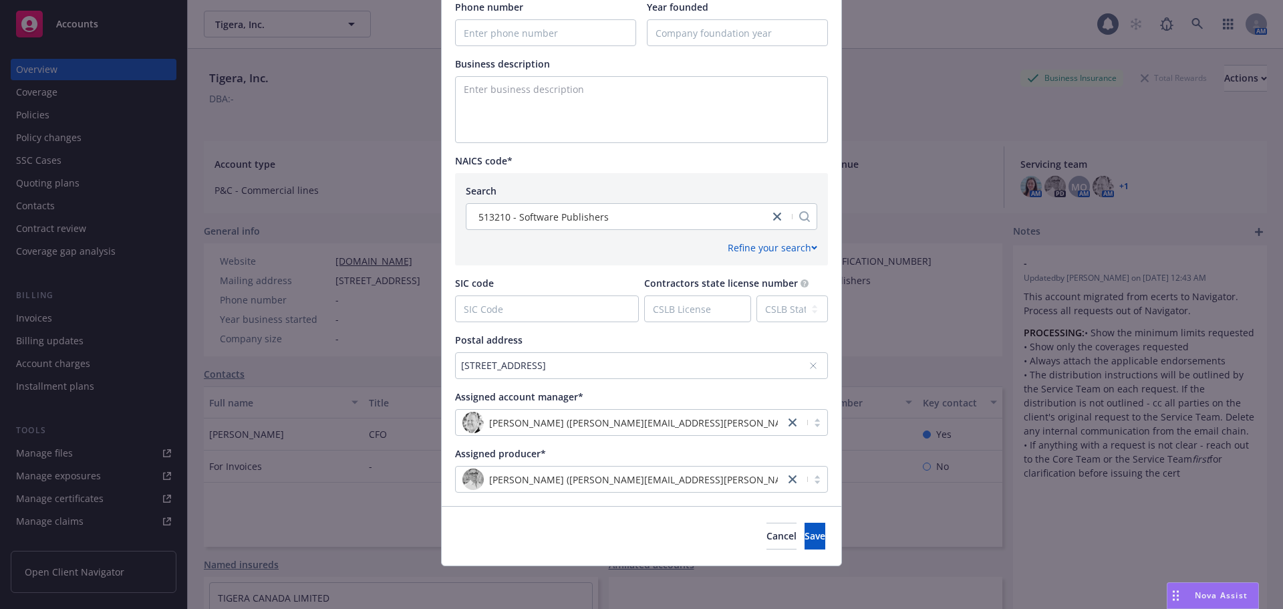
click at [695, 366] on div "2490 Zanker Road, Ste 205 , San Jose, CA, 95134 , USA" at bounding box center [635, 365] width 348 height 14
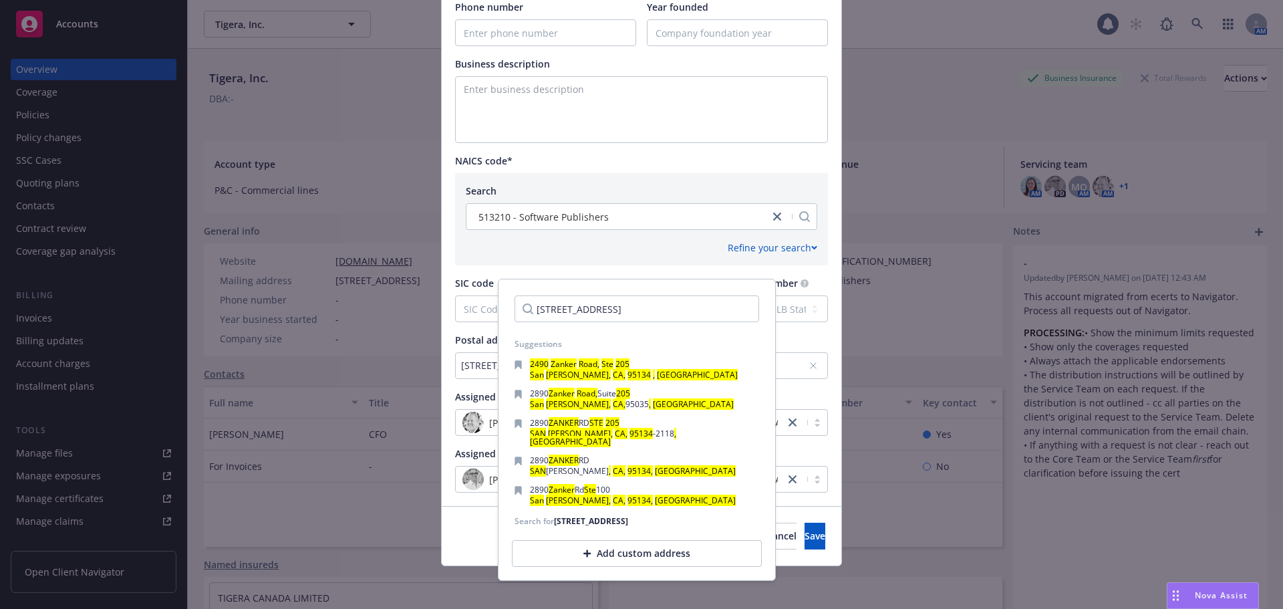
click at [643, 554] on div "Add custom address" at bounding box center [637, 553] width 250 height 27
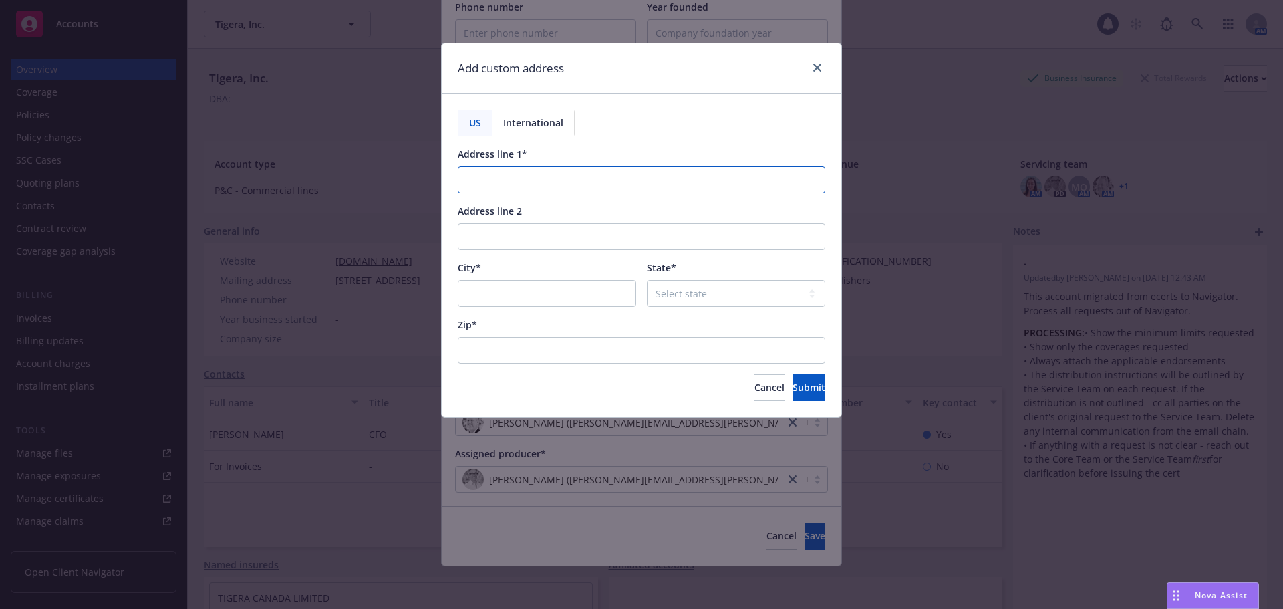
click at [547, 180] on input "Address line 1*" at bounding box center [642, 179] width 368 height 27
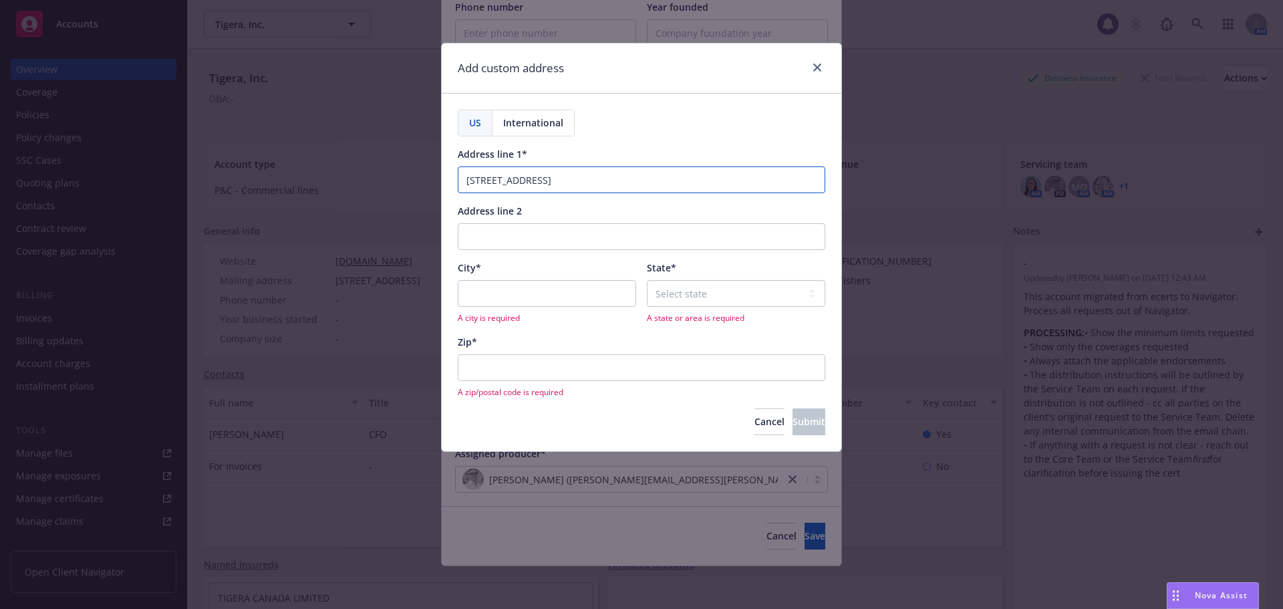
type input "2890 Zanker Road, Suite 205"
click at [551, 236] on input "Address line 2" at bounding box center [642, 236] width 368 height 27
click at [547, 292] on input "City*" at bounding box center [547, 293] width 178 height 27
type input "95134"
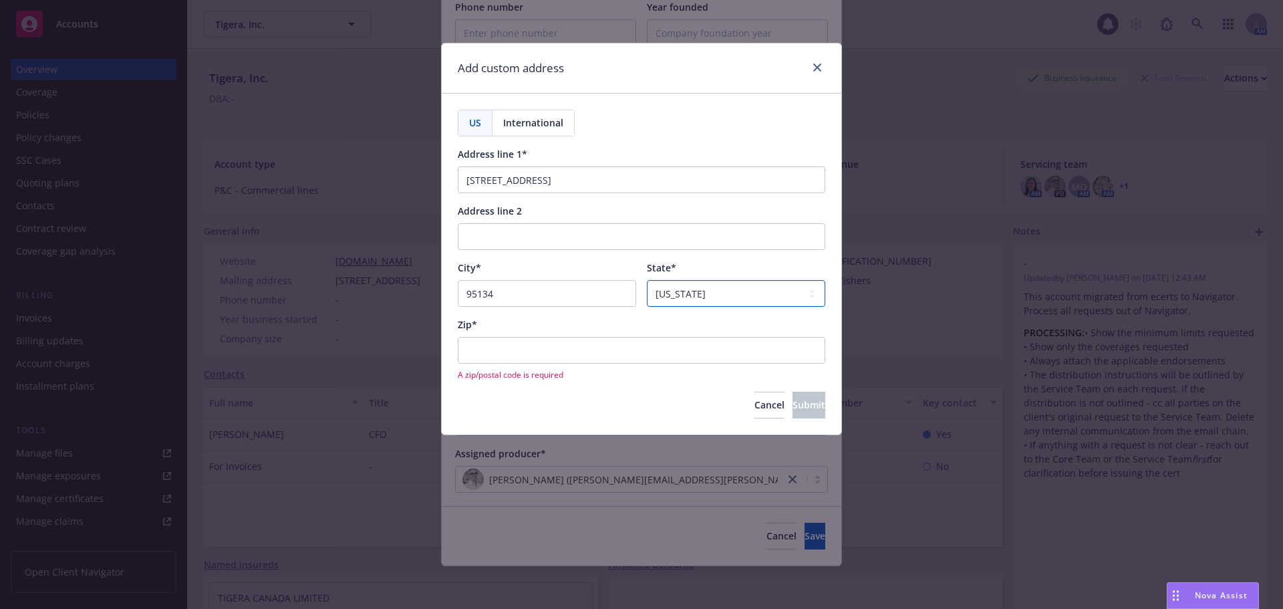
click at [733, 293] on select "Select state Alabama Alaska American Samoa Arizona Arkansas Baker Island Califo…" at bounding box center [736, 293] width 178 height 27
select select "CA"
click at [647, 280] on select "Select state Alabama Alaska American Samoa Arizona Arkansas Baker Island Califo…" at bounding box center [736, 293] width 178 height 27
click at [546, 348] on input "Zip*" at bounding box center [642, 350] width 368 height 27
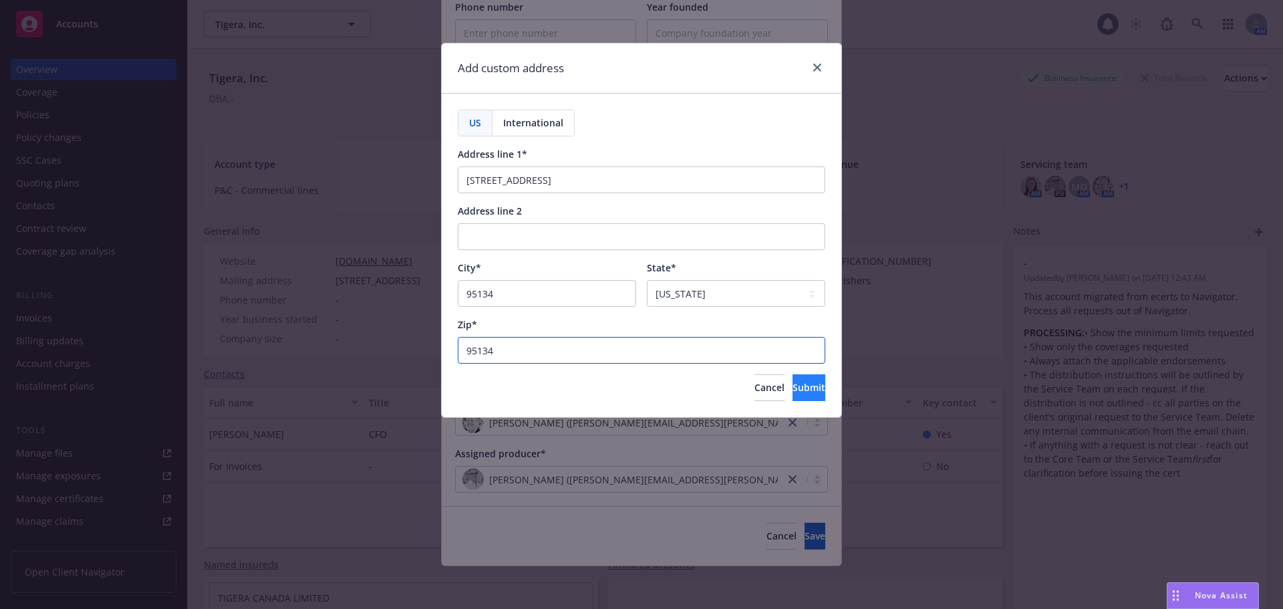
type input "95134"
click at [793, 394] on button "Submit" at bounding box center [809, 387] width 33 height 27
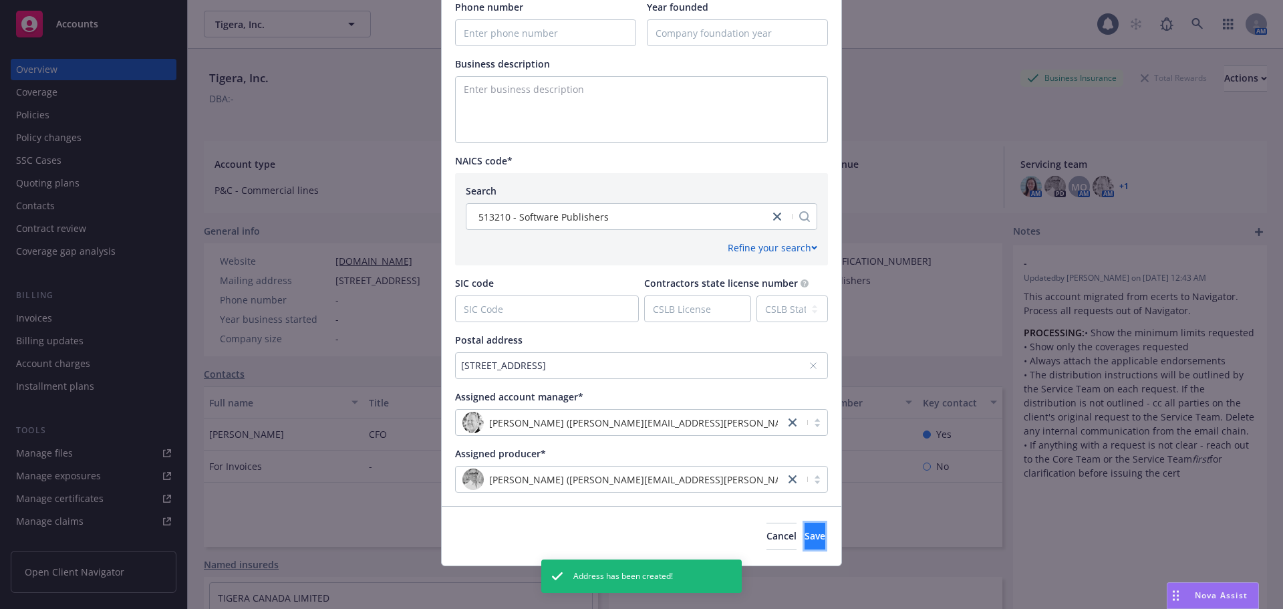
click at [805, 534] on span "Save" at bounding box center [815, 535] width 21 height 13
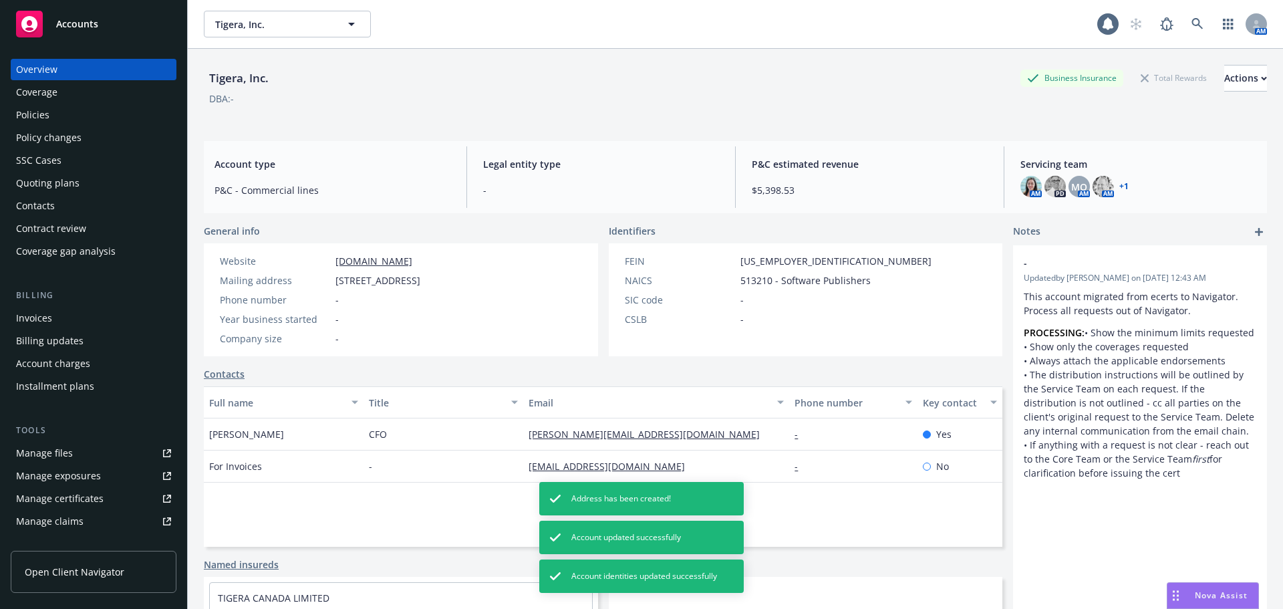
click at [67, 118] on div "Policies" at bounding box center [93, 114] width 155 height 21
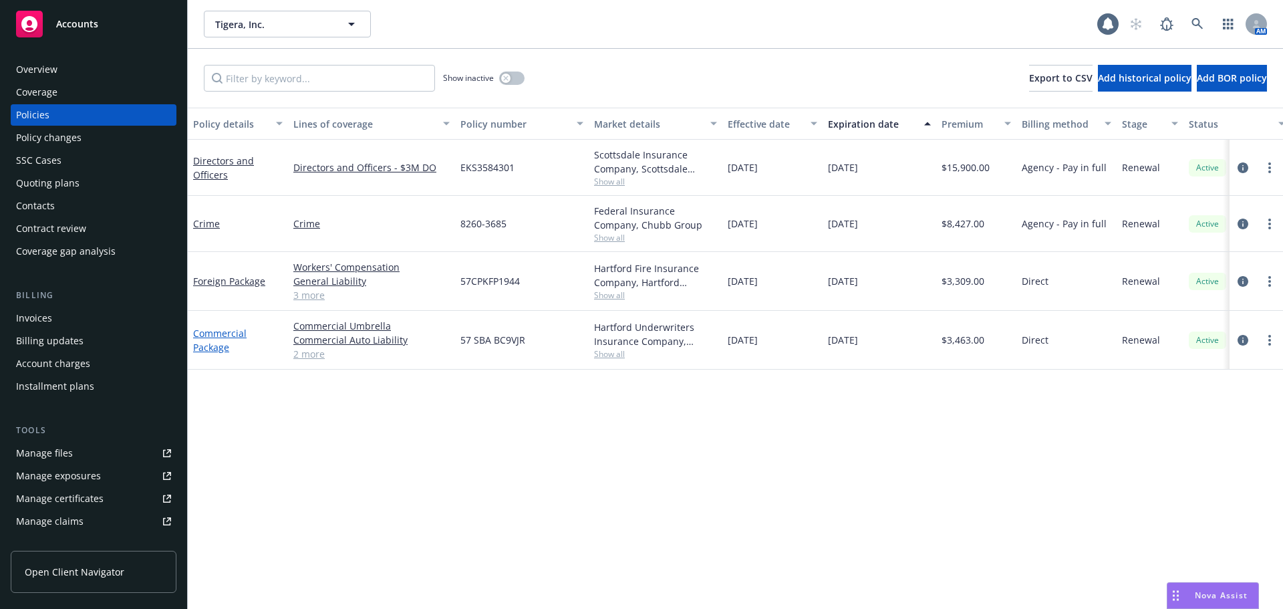
click at [220, 348] on link "Commercial Package" at bounding box center [219, 340] width 53 height 27
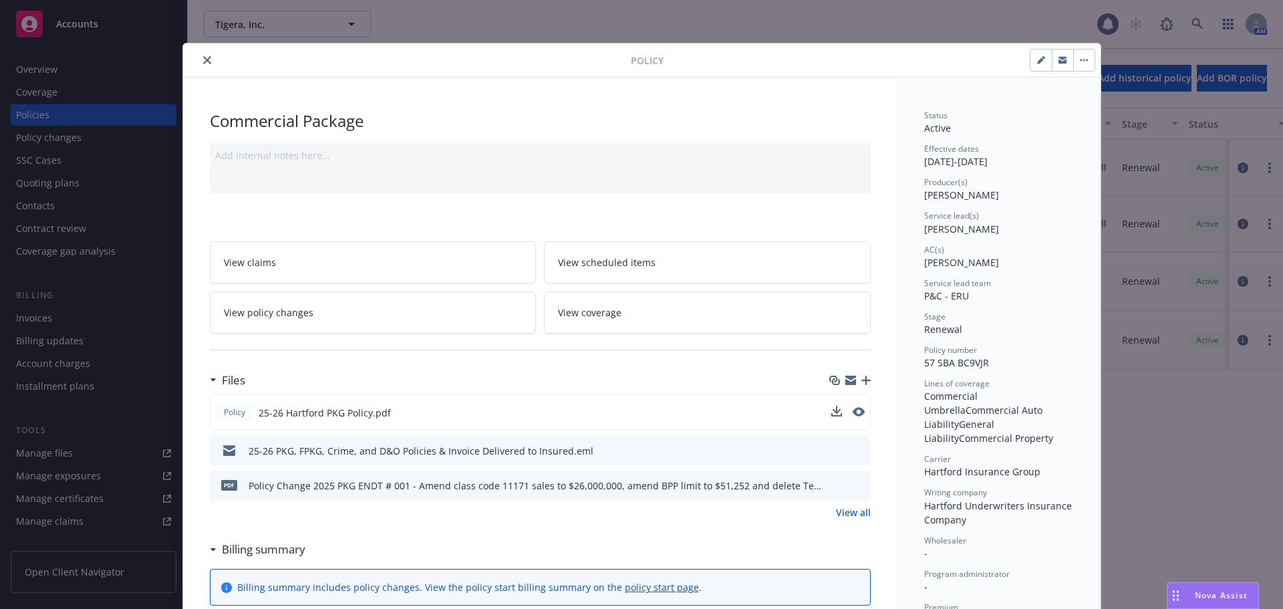
scroll to position [43, 0]
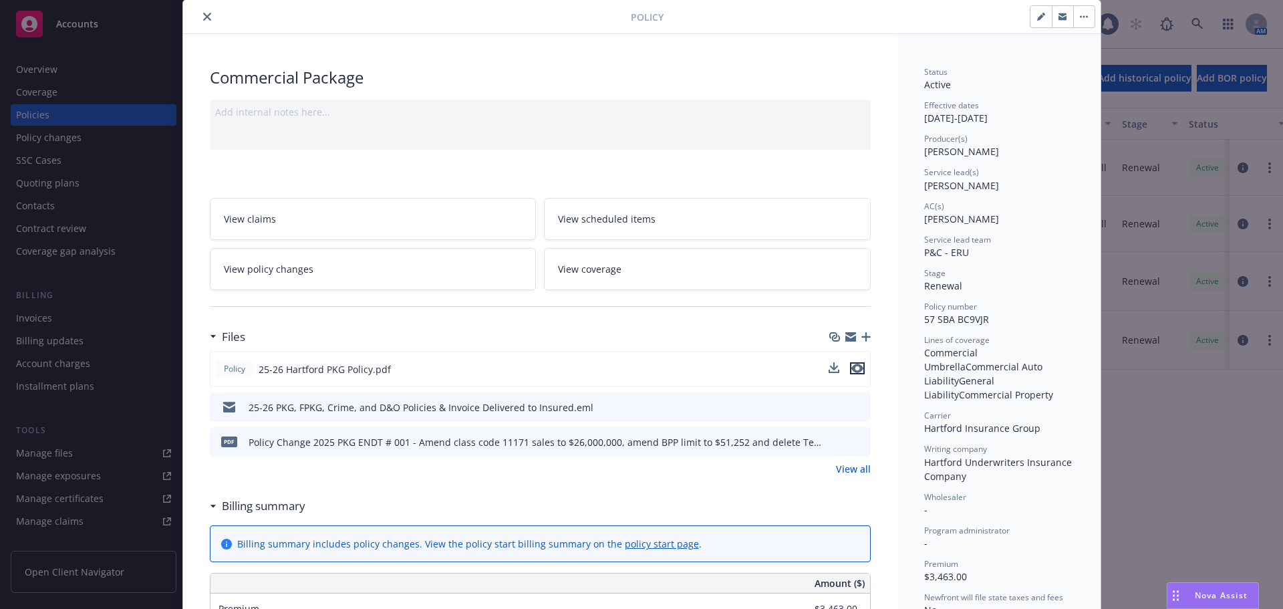
click at [851, 371] on icon "preview file" at bounding box center [857, 368] width 12 height 9
click at [203, 16] on icon "close" at bounding box center [207, 17] width 8 height 8
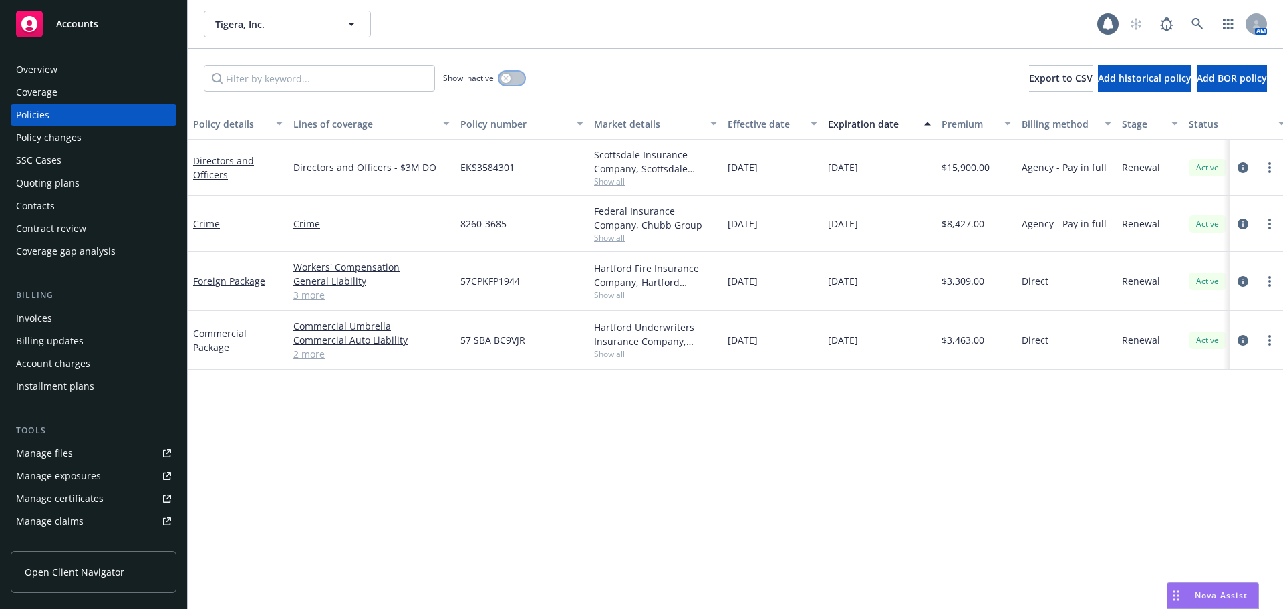
click at [512, 80] on button "button" at bounding box center [511, 78] width 25 height 13
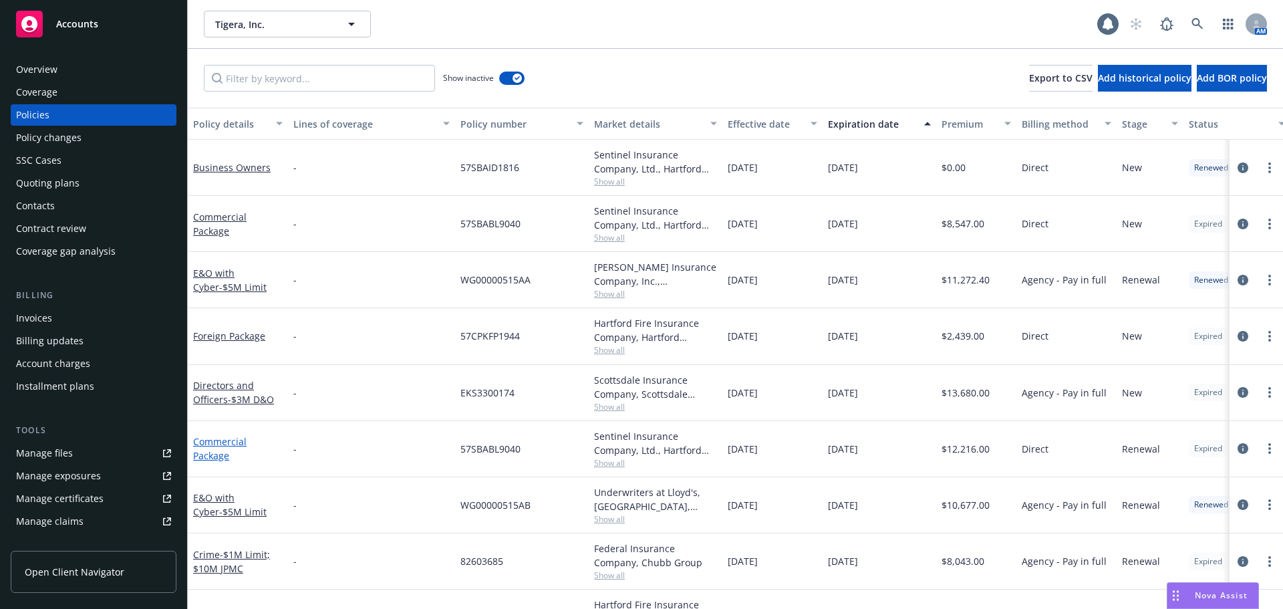
click at [231, 443] on link "Commercial Package" at bounding box center [219, 448] width 53 height 27
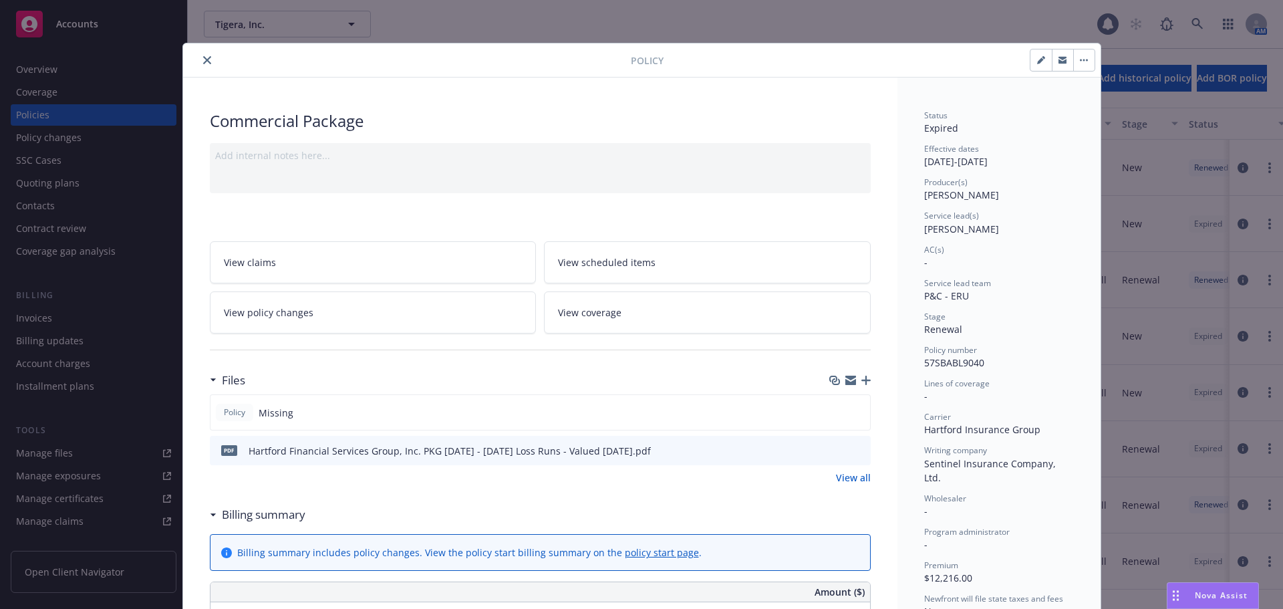
click at [203, 63] on icon "close" at bounding box center [207, 60] width 8 height 8
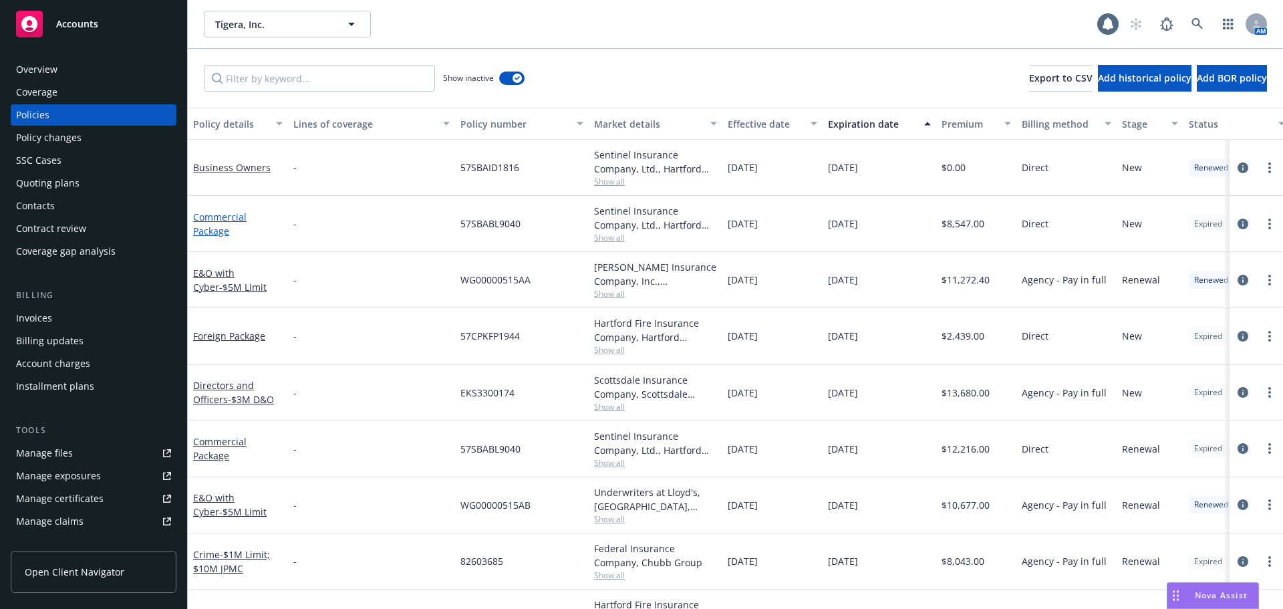
click at [217, 234] on link "Commercial Package" at bounding box center [219, 224] width 53 height 27
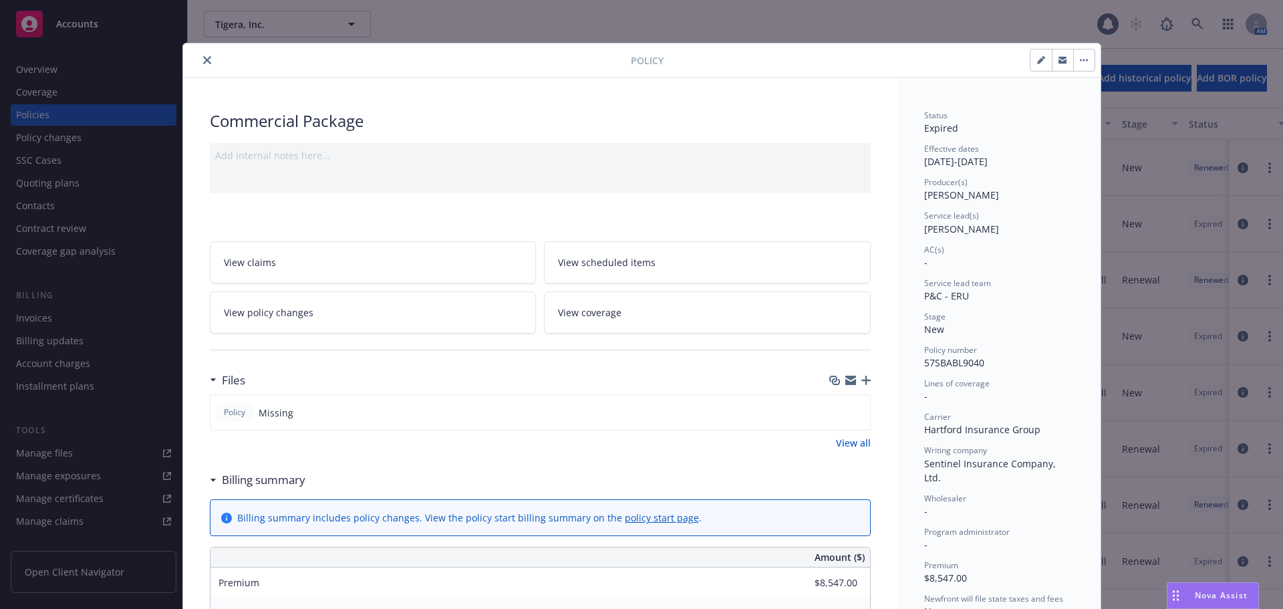
click at [203, 60] on icon "close" at bounding box center [207, 60] width 8 height 8
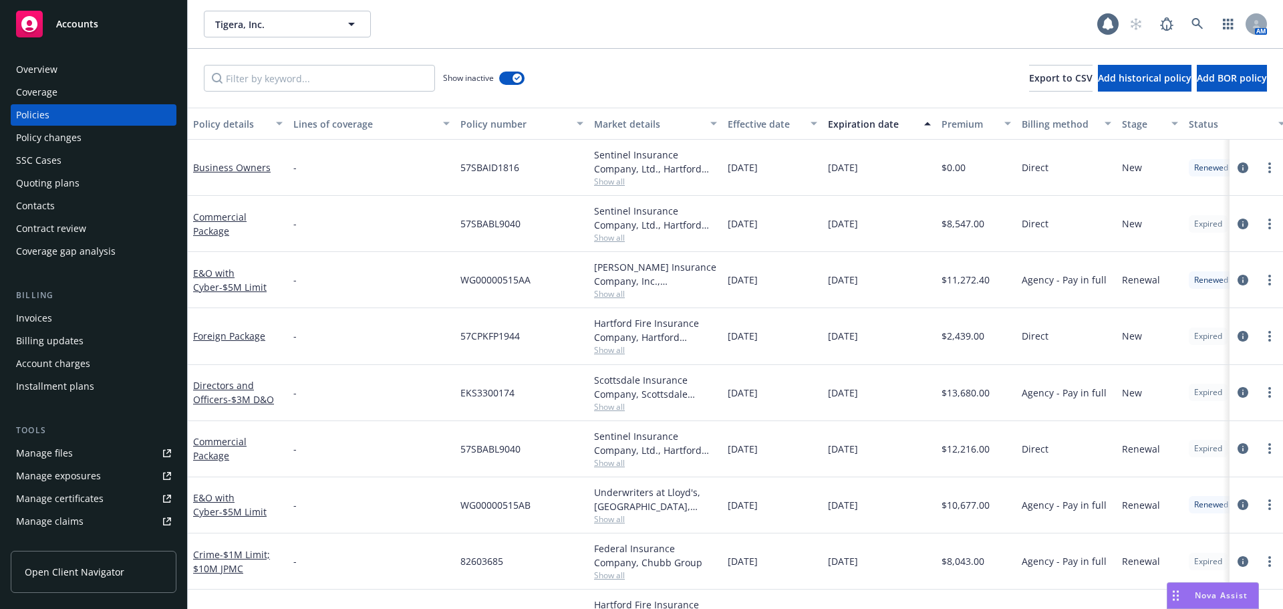
click at [757, 124] on div "Effective date" at bounding box center [765, 124] width 75 height 14
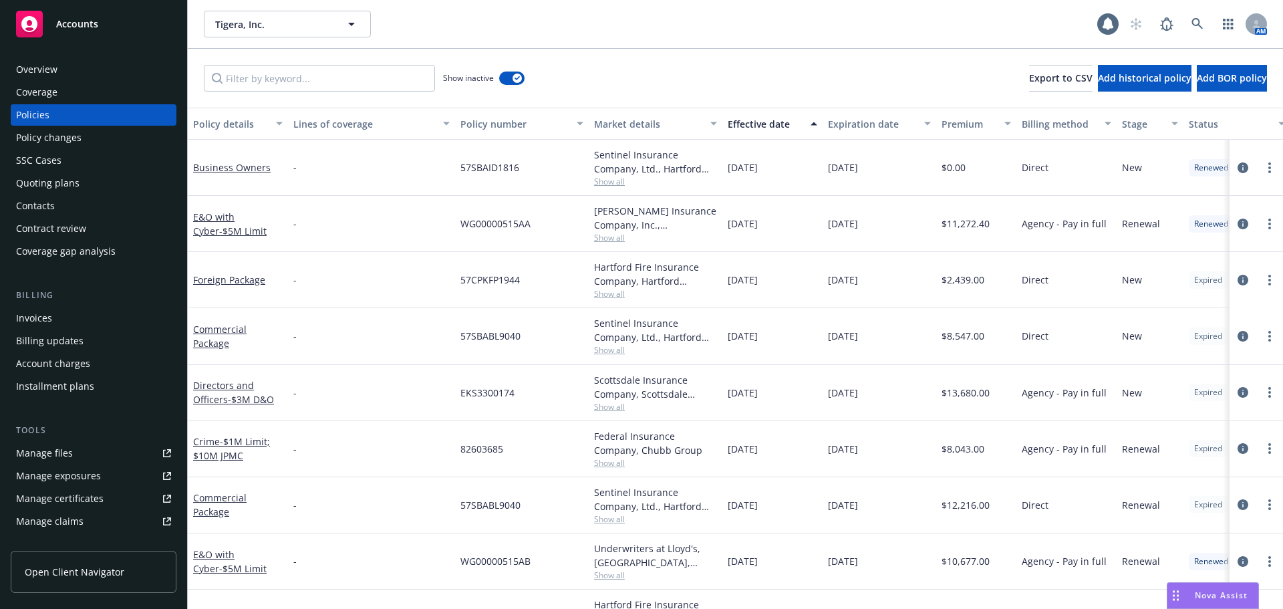
click at [756, 125] on div "Effective date" at bounding box center [765, 124] width 75 height 14
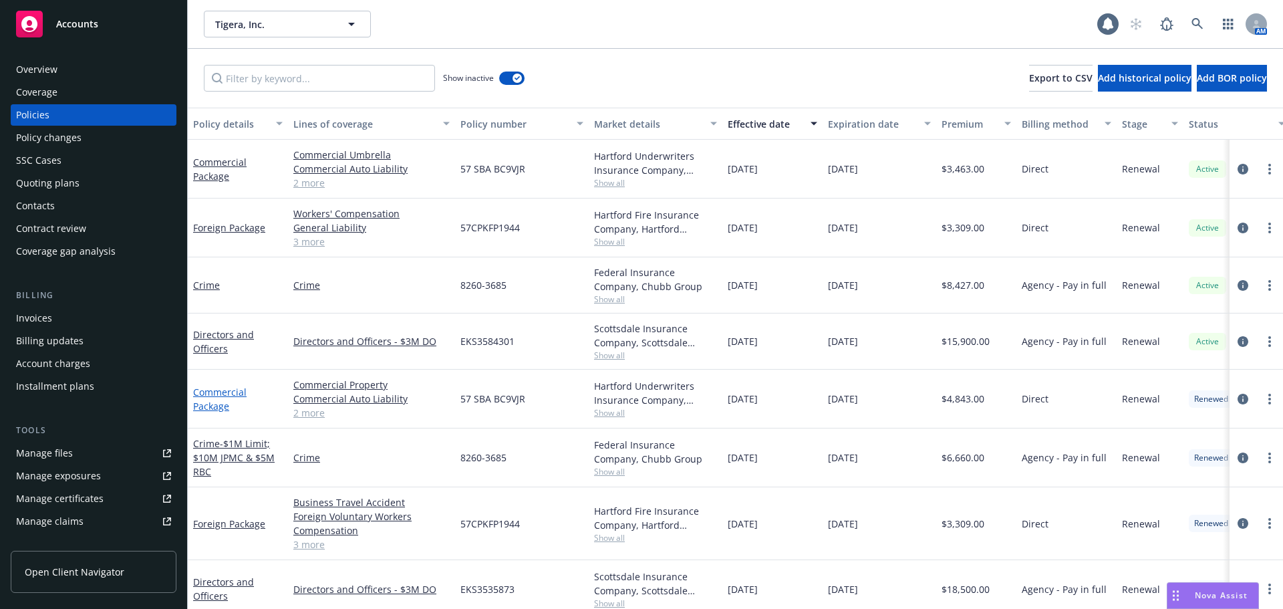
click at [215, 407] on link "Commercial Package" at bounding box center [219, 399] width 53 height 27
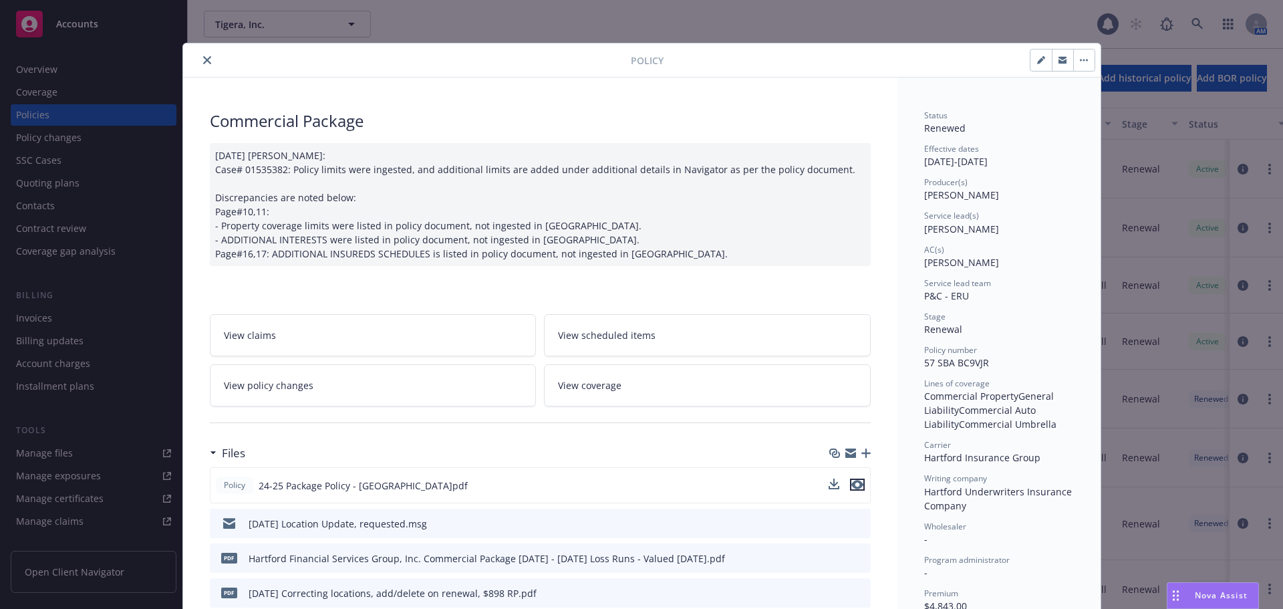
click at [854, 484] on icon "preview file" at bounding box center [857, 484] width 12 height 9
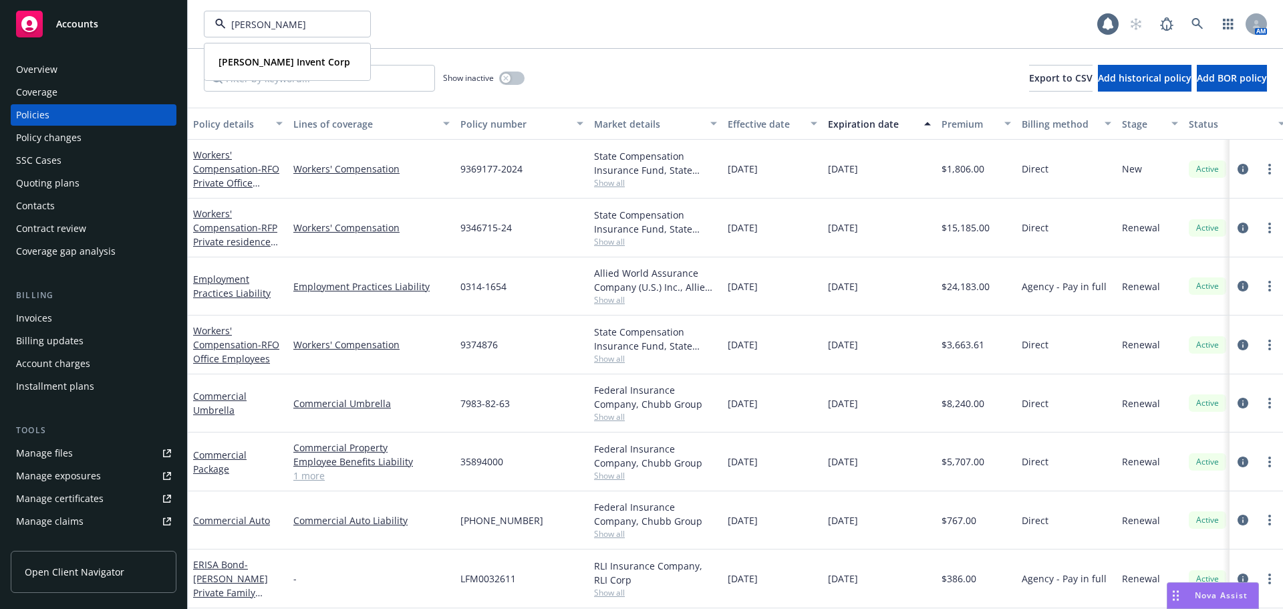
type input "albert"
click at [259, 59] on strong "[PERSON_NAME] Invent Corp" at bounding box center [285, 61] width 132 height 13
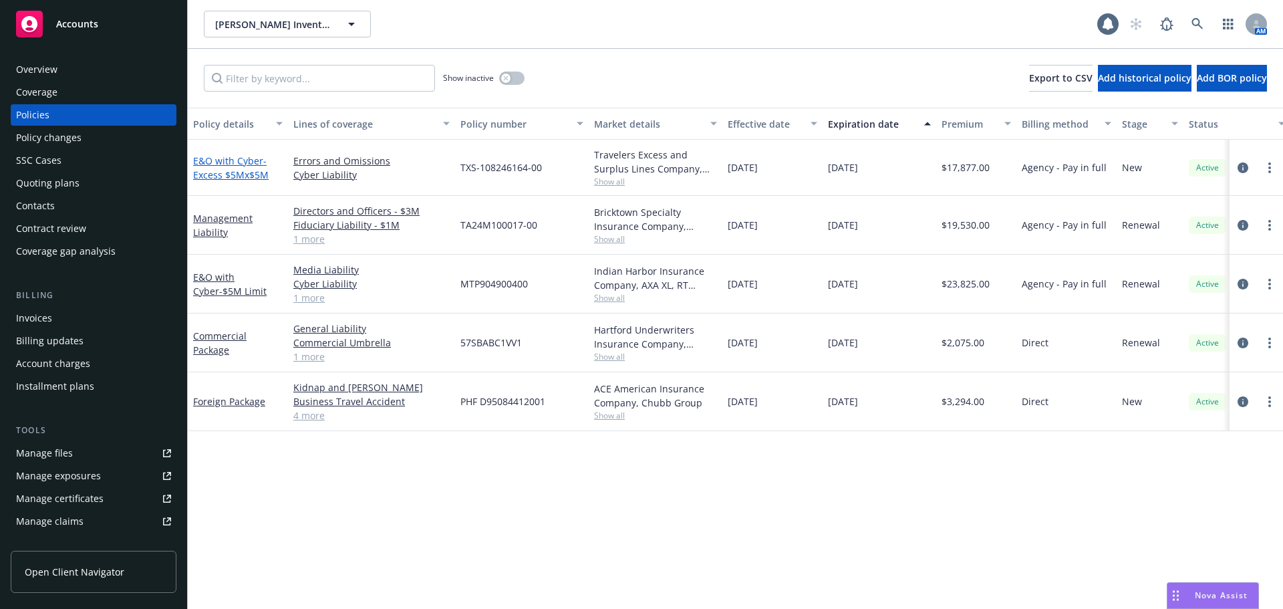
click at [247, 176] on span "- Excess $5Mx$5M" at bounding box center [231, 167] width 76 height 27
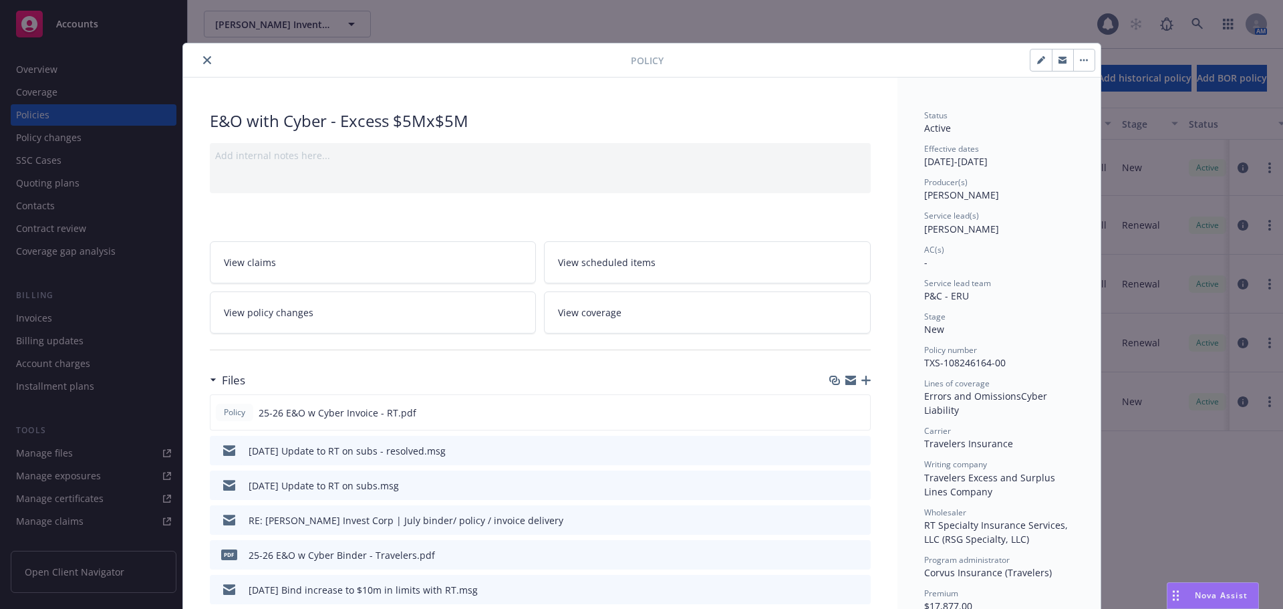
scroll to position [67, 0]
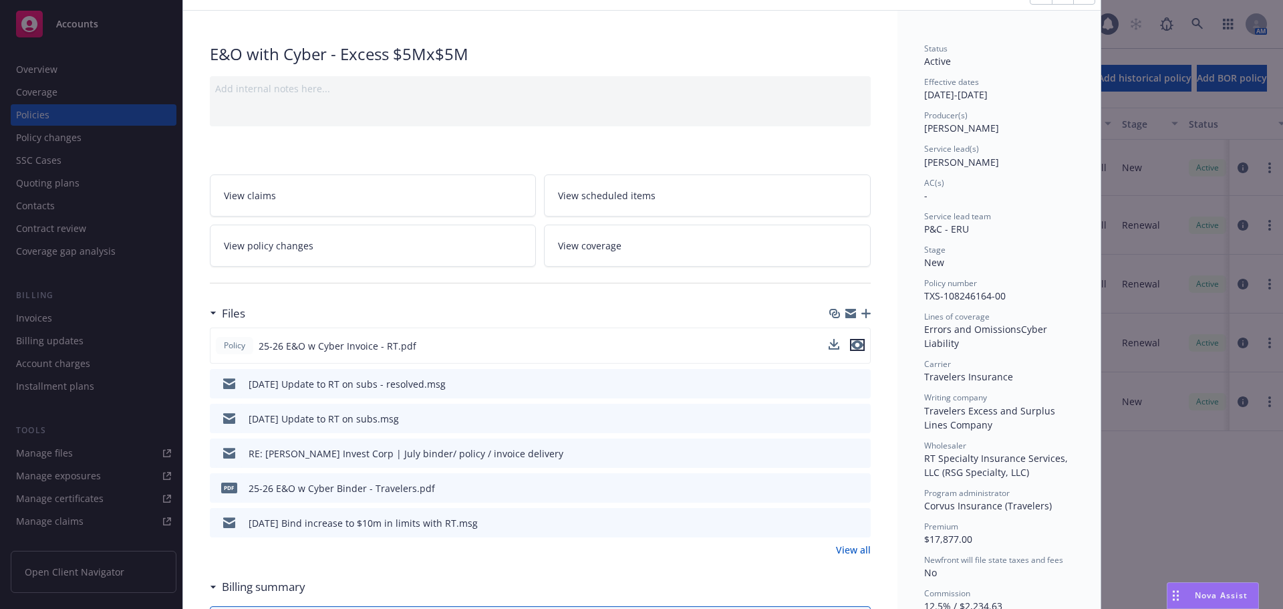
click at [851, 345] on icon "preview file" at bounding box center [857, 344] width 12 height 9
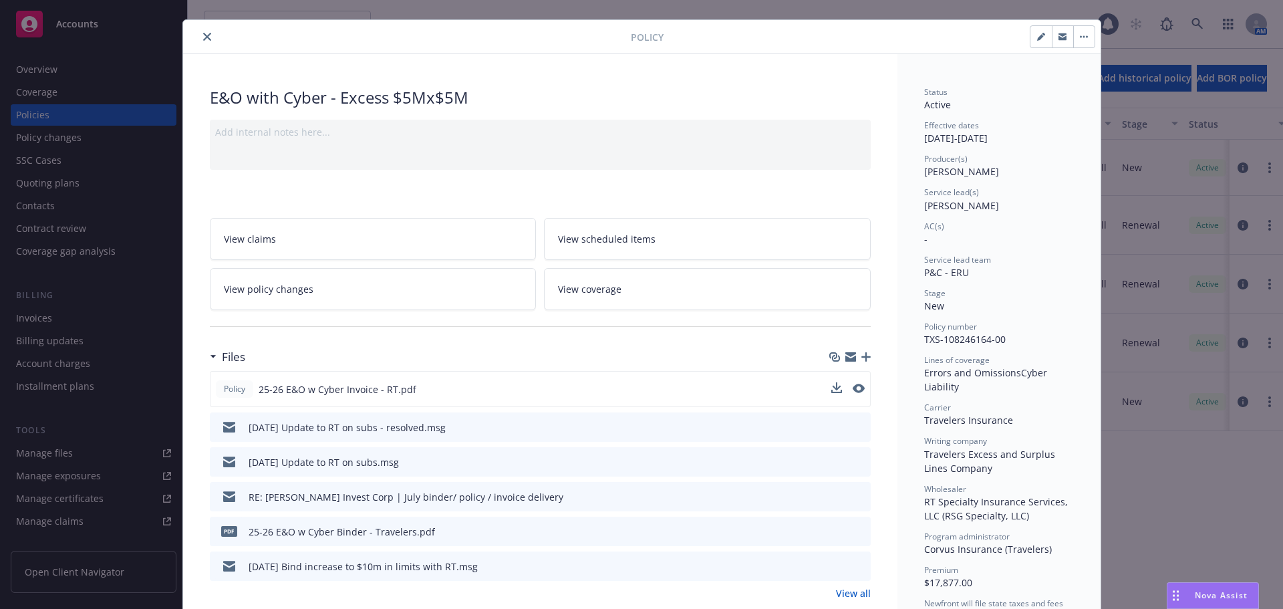
scroll to position [0, 0]
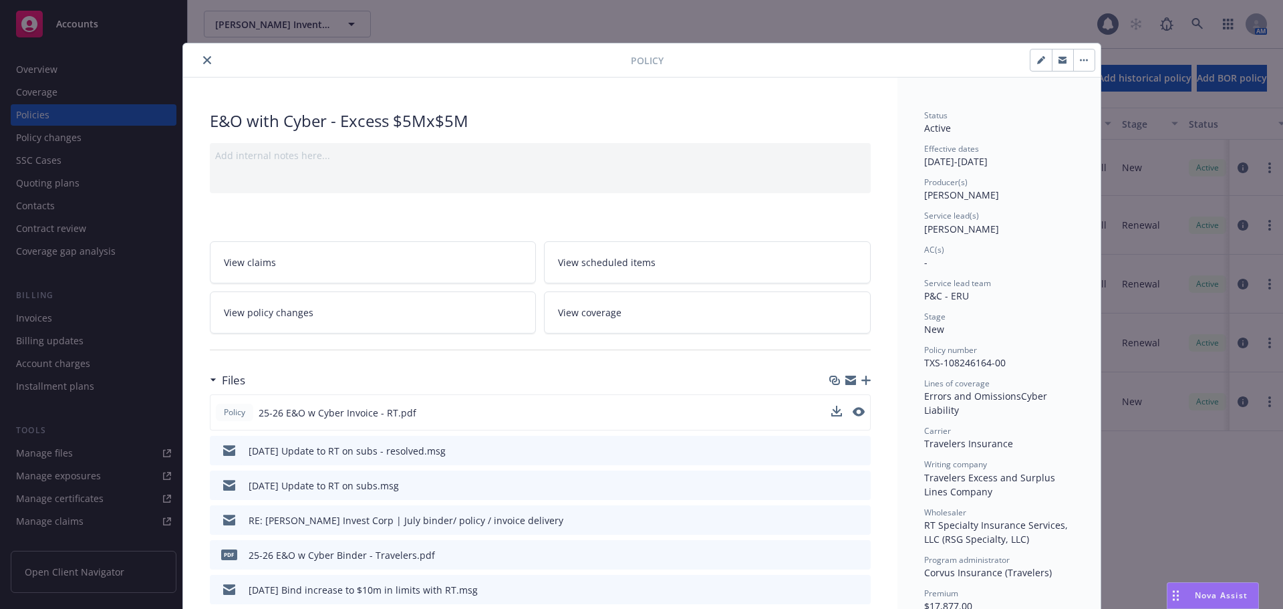
click at [204, 61] on icon "close" at bounding box center [207, 60] width 8 height 8
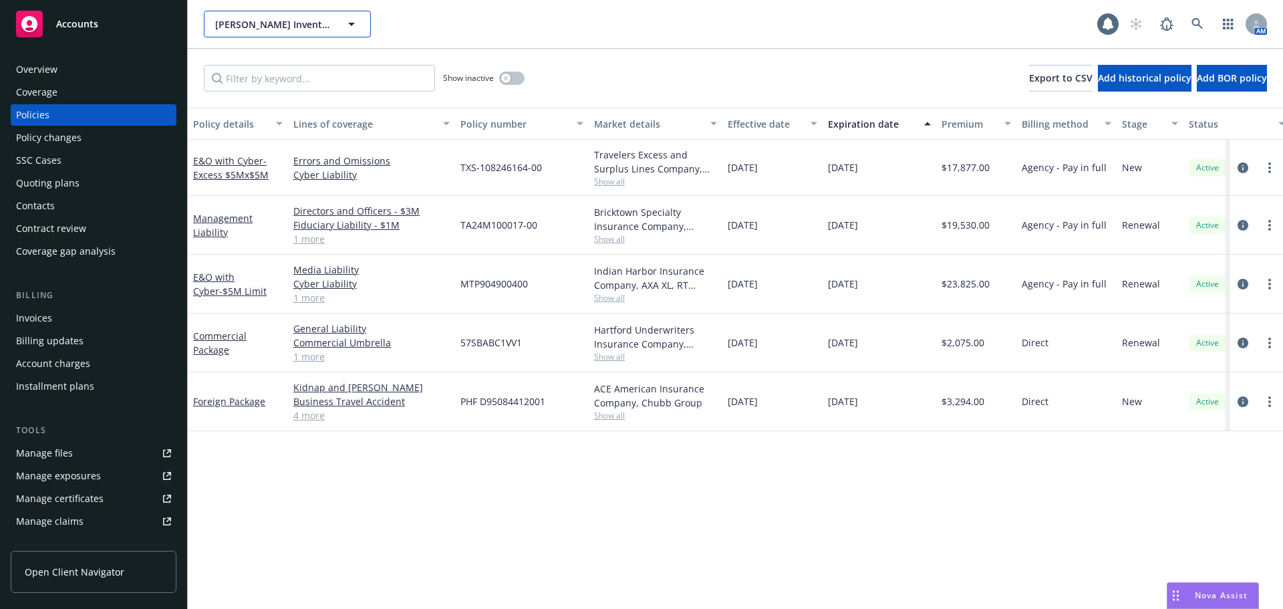
click at [295, 23] on span "[PERSON_NAME] Invent Corp" at bounding box center [273, 24] width 116 height 14
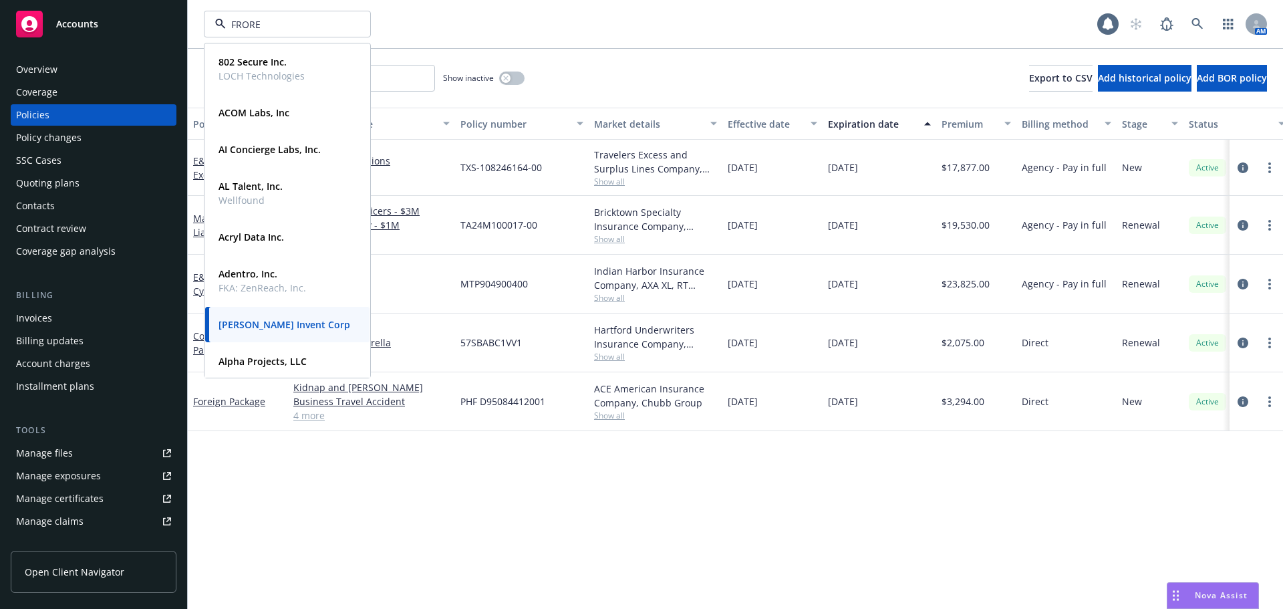
type input "FRORE"
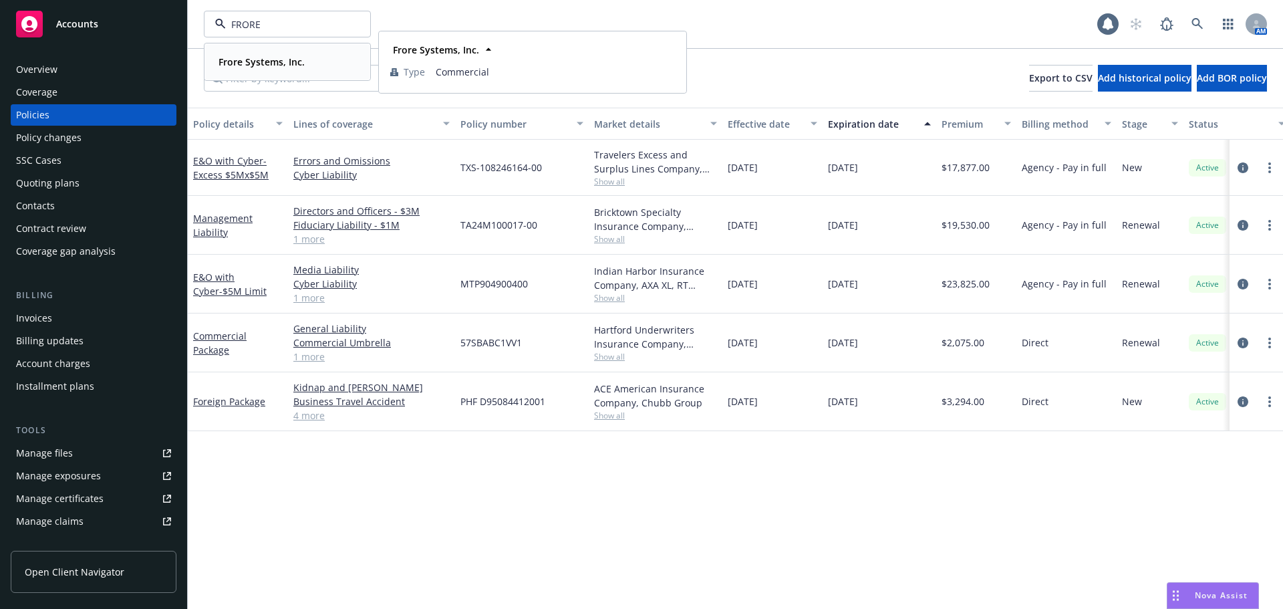
click at [275, 61] on strong "Frore Systems, Inc." at bounding box center [262, 61] width 86 height 13
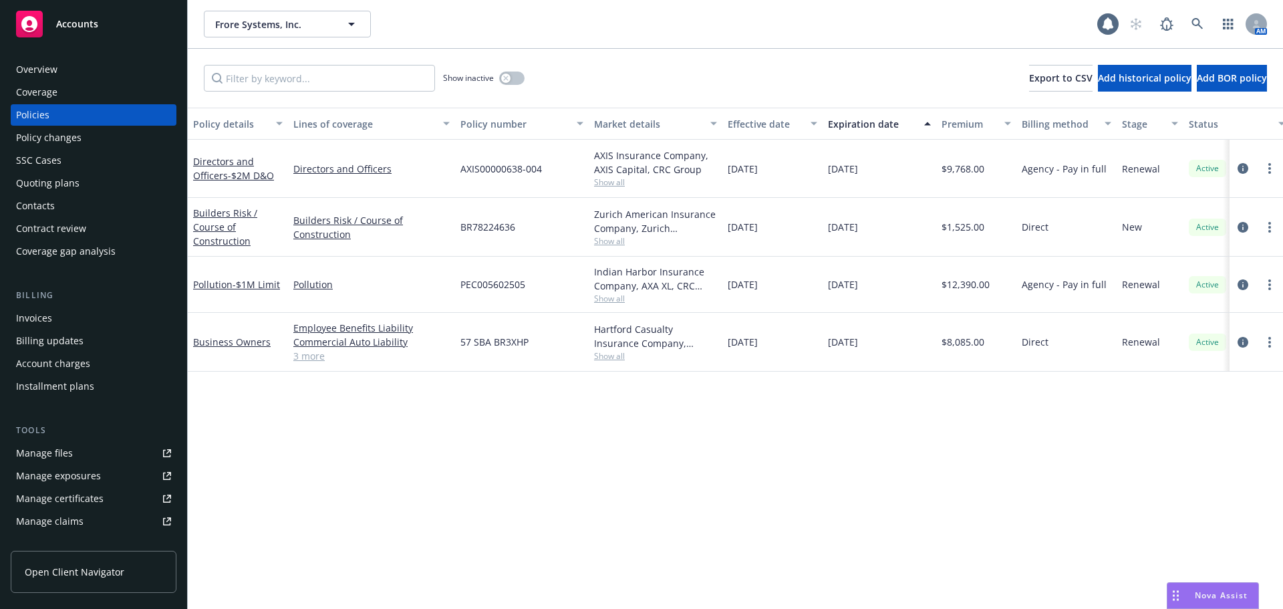
click at [313, 355] on link "3 more" at bounding box center [371, 356] width 156 height 14
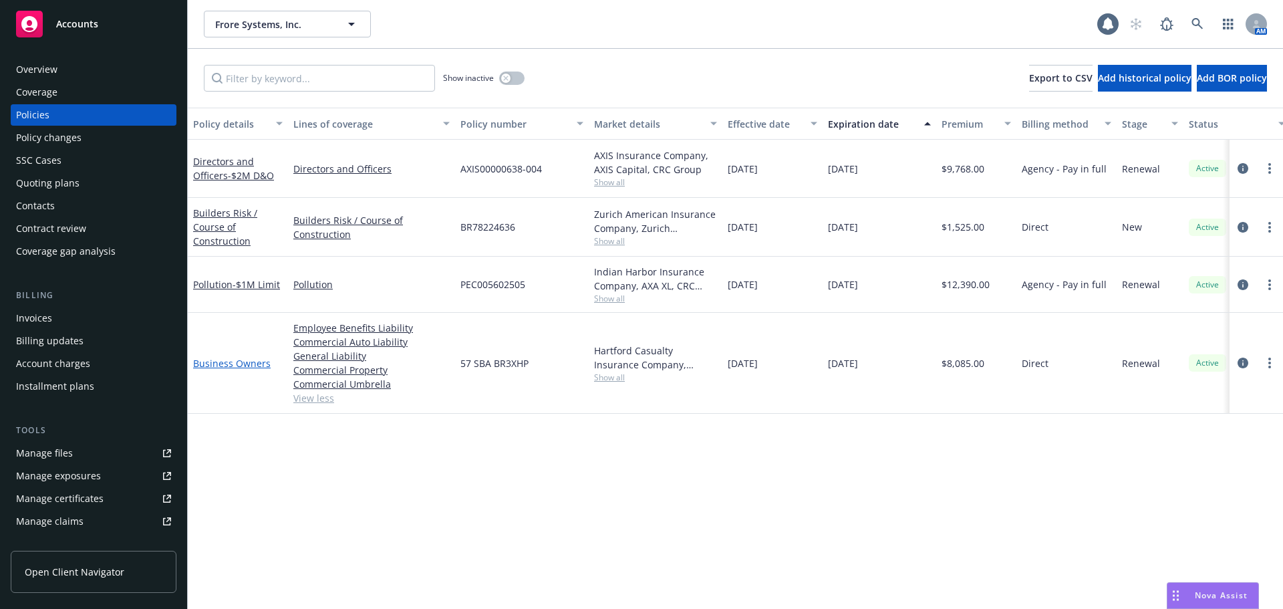
click at [249, 364] on link "Business Owners" at bounding box center [232, 363] width 78 height 13
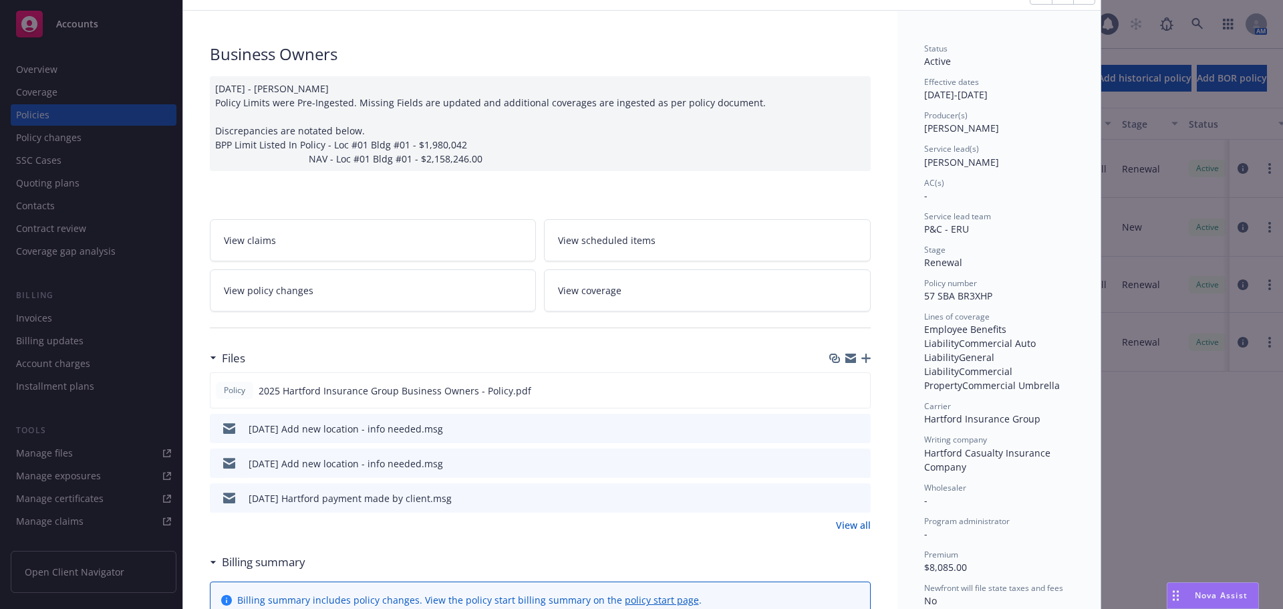
scroll to position [134, 0]
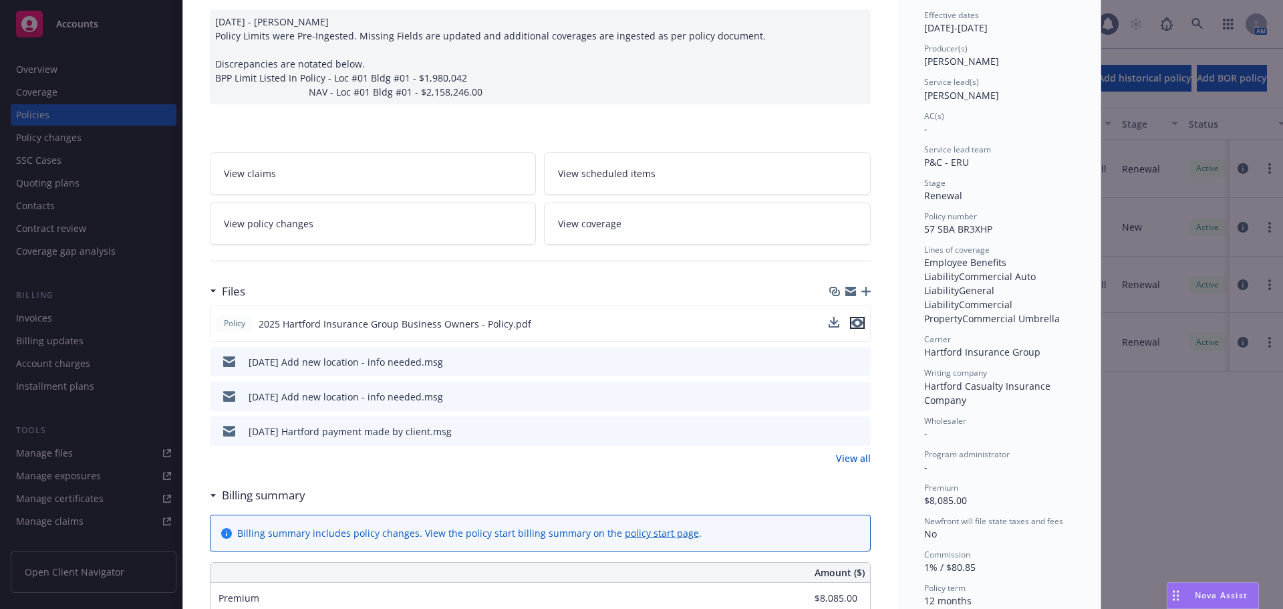
click at [851, 325] on icon "preview file" at bounding box center [857, 322] width 12 height 9
